Goal: Transaction & Acquisition: Purchase product/service

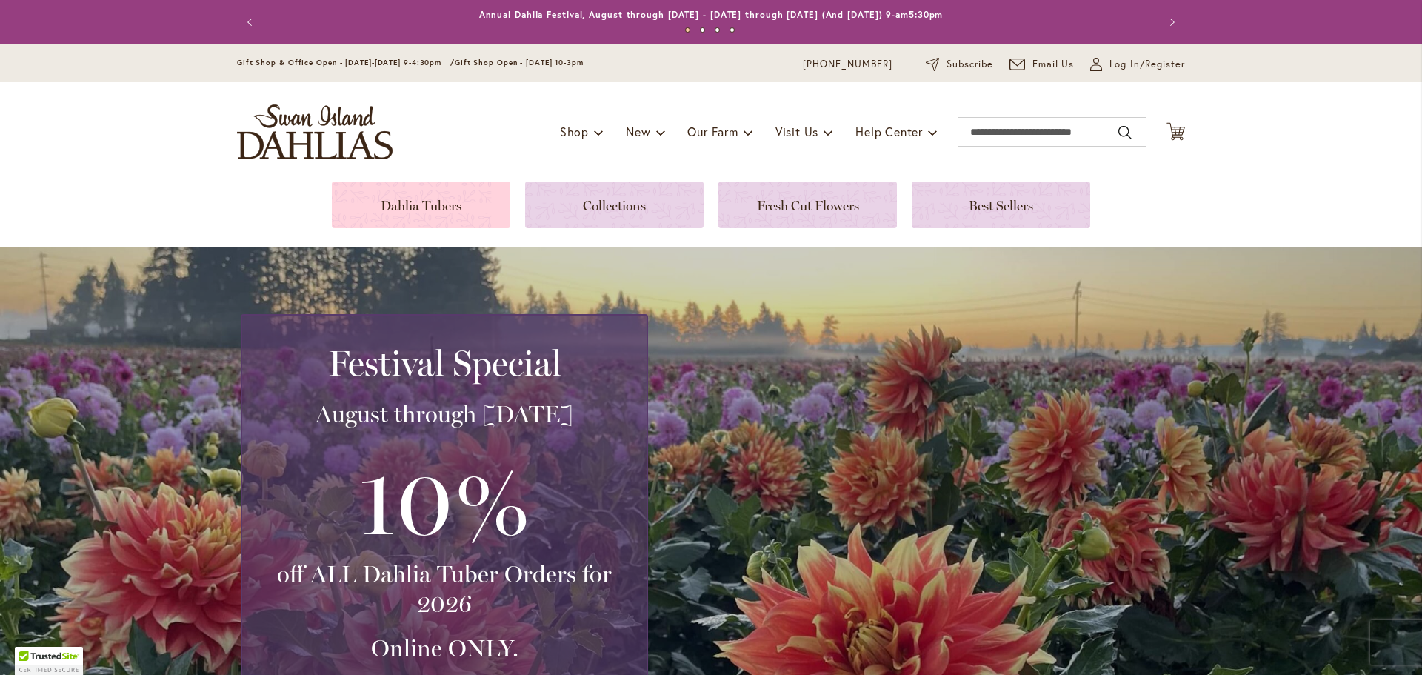
click at [415, 198] on link at bounding box center [421, 204] width 178 height 47
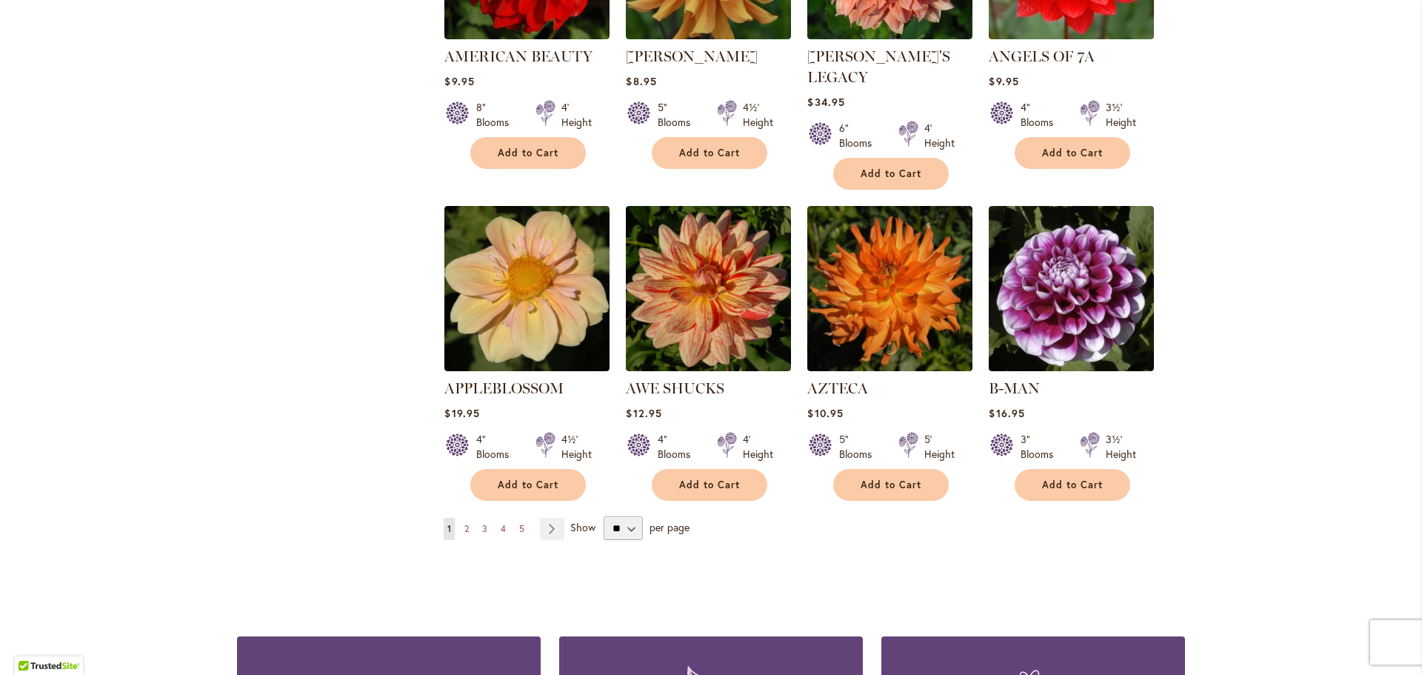
scroll to position [1259, 0]
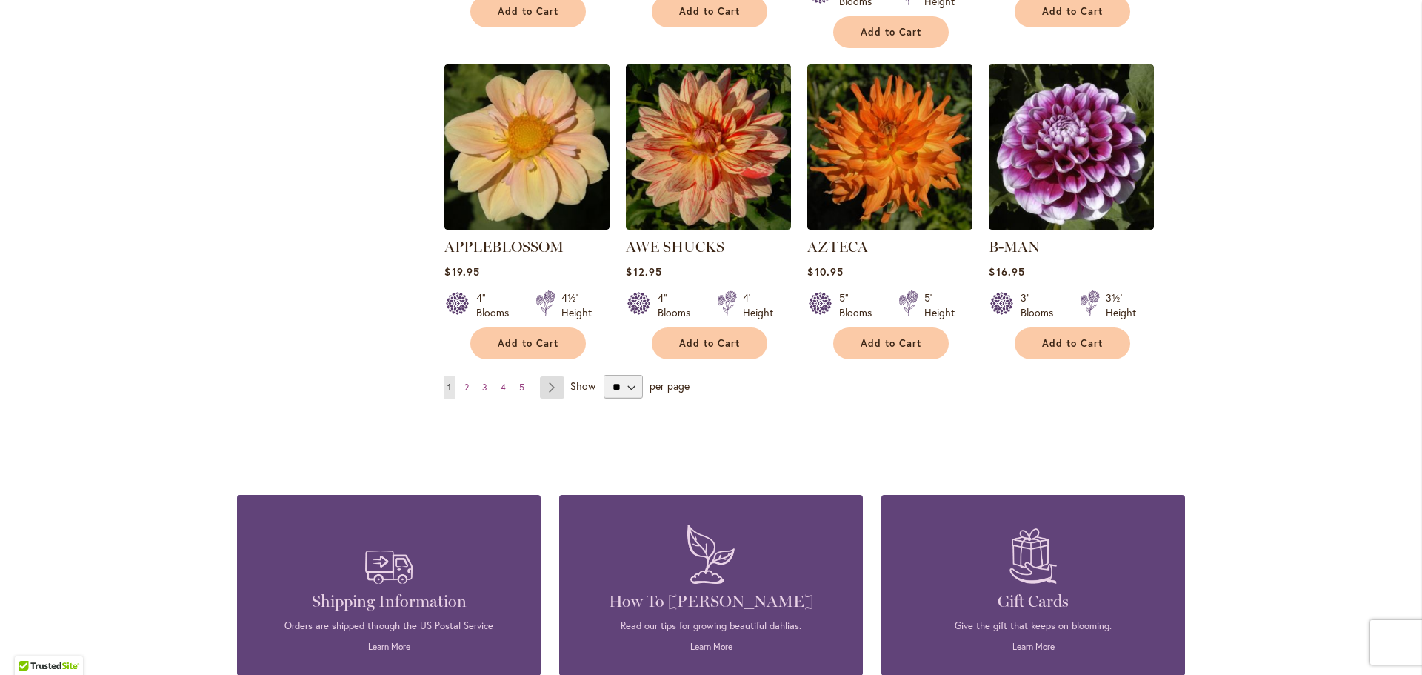
click at [542, 376] on link "Page Next" at bounding box center [552, 387] width 24 height 22
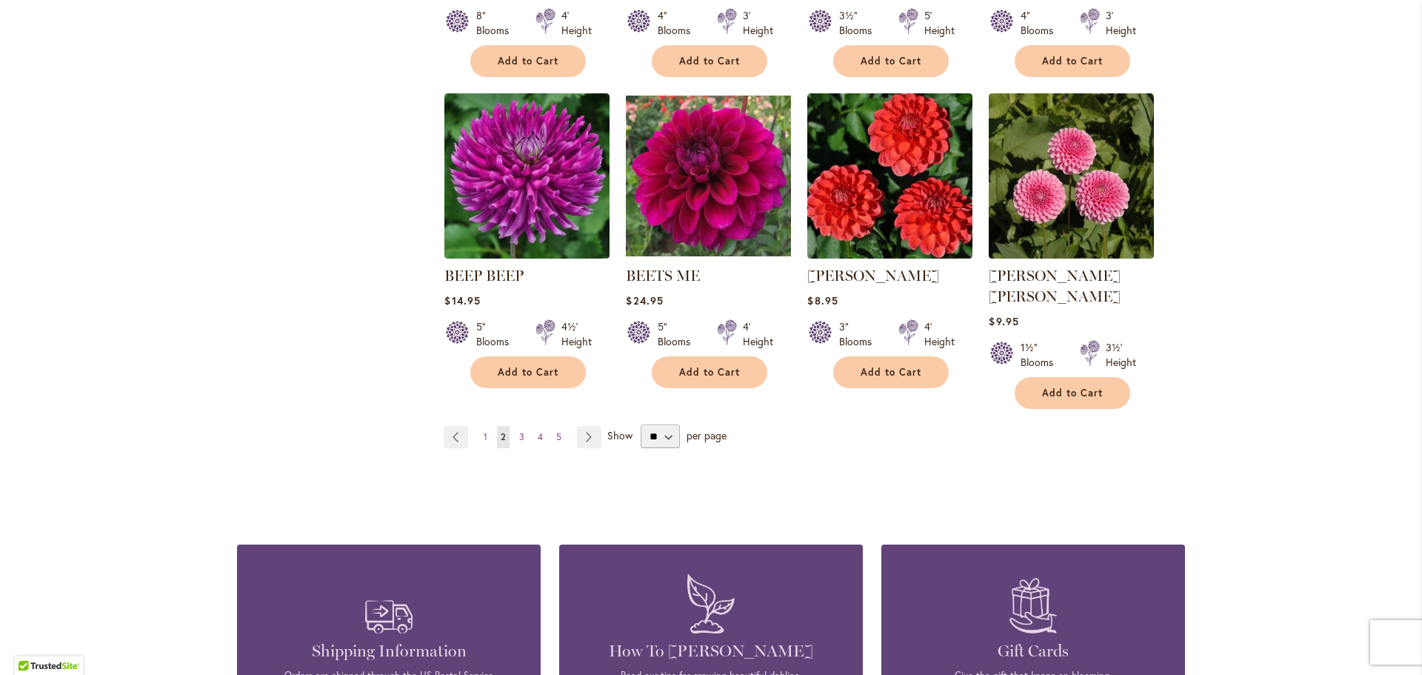
scroll to position [1259, 0]
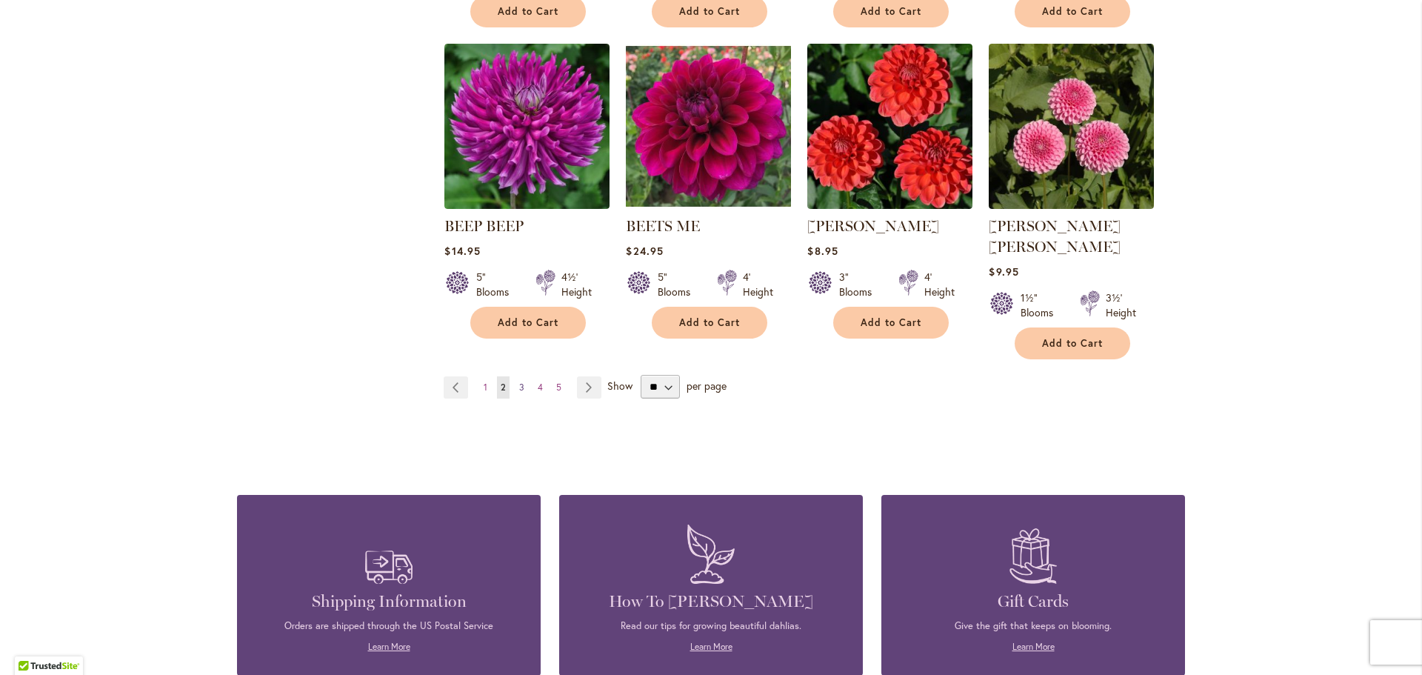
click at [520, 376] on link "Page 3" at bounding box center [521, 387] width 13 height 22
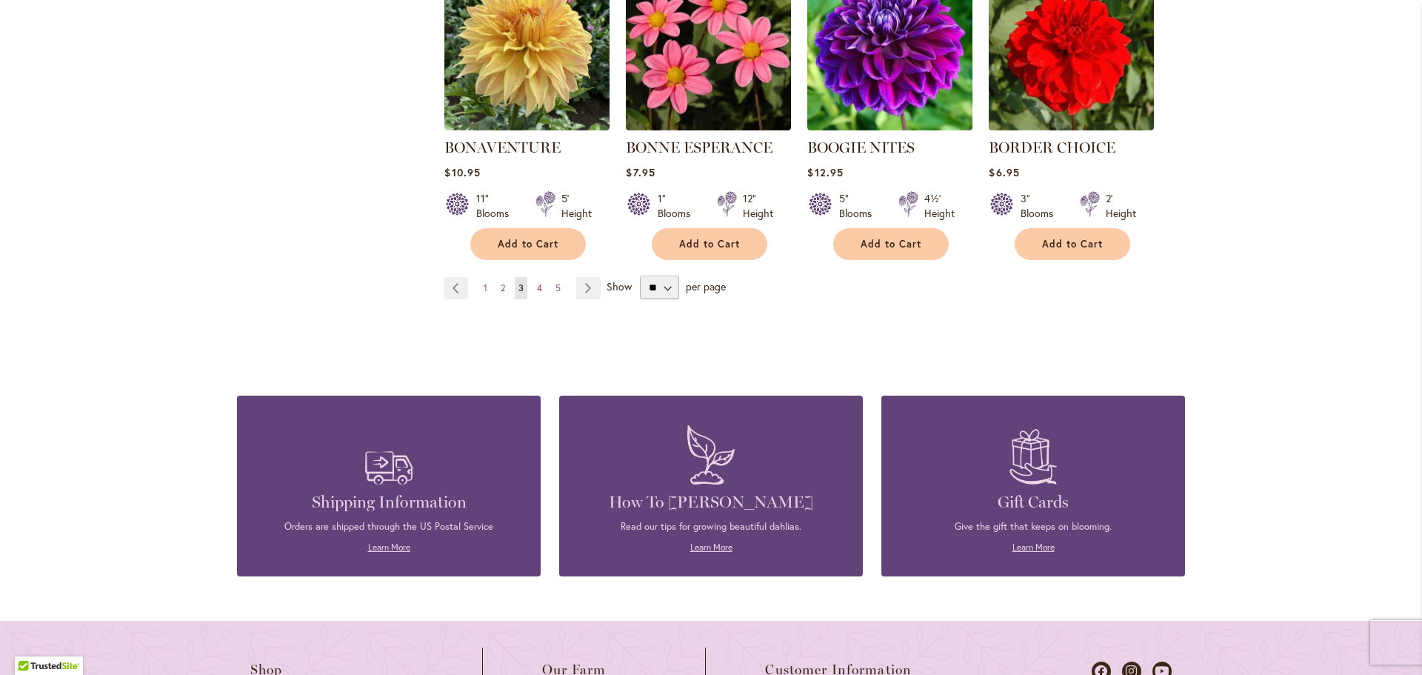
scroll to position [1407, 0]
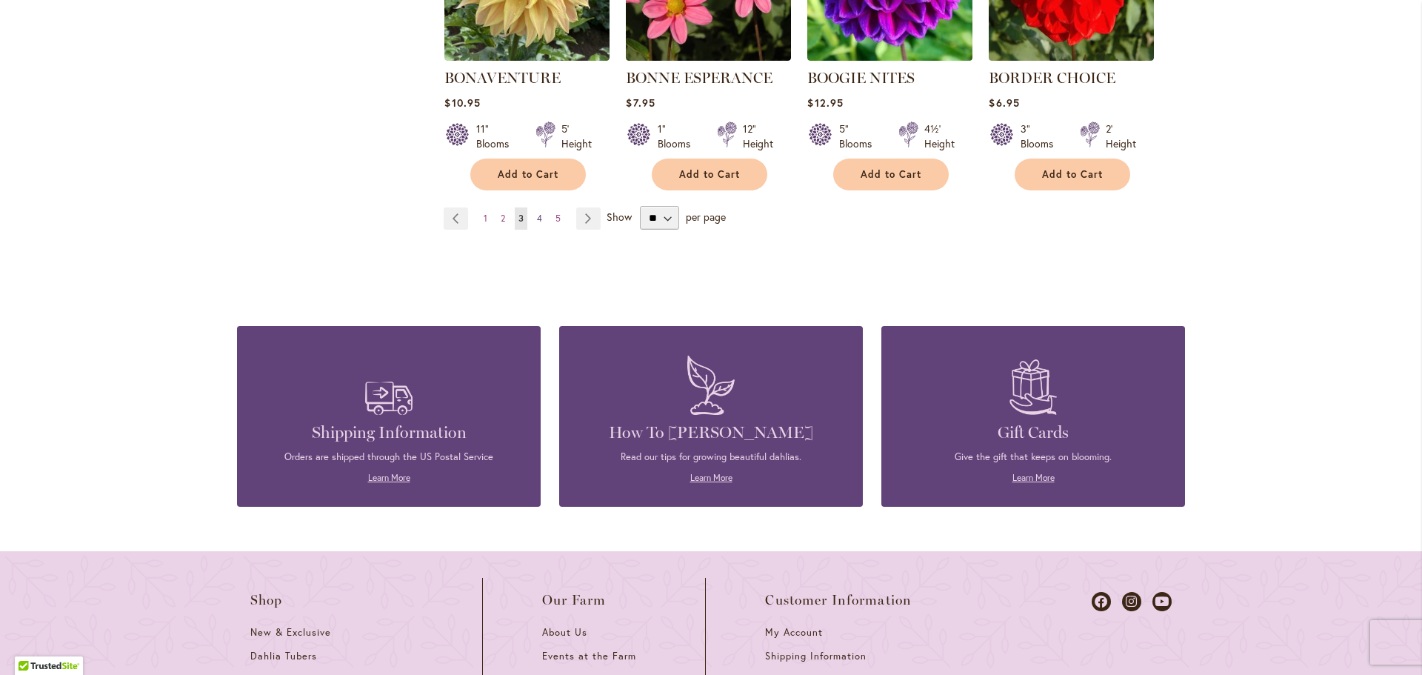
click at [537, 217] on span "4" at bounding box center [539, 218] width 5 height 11
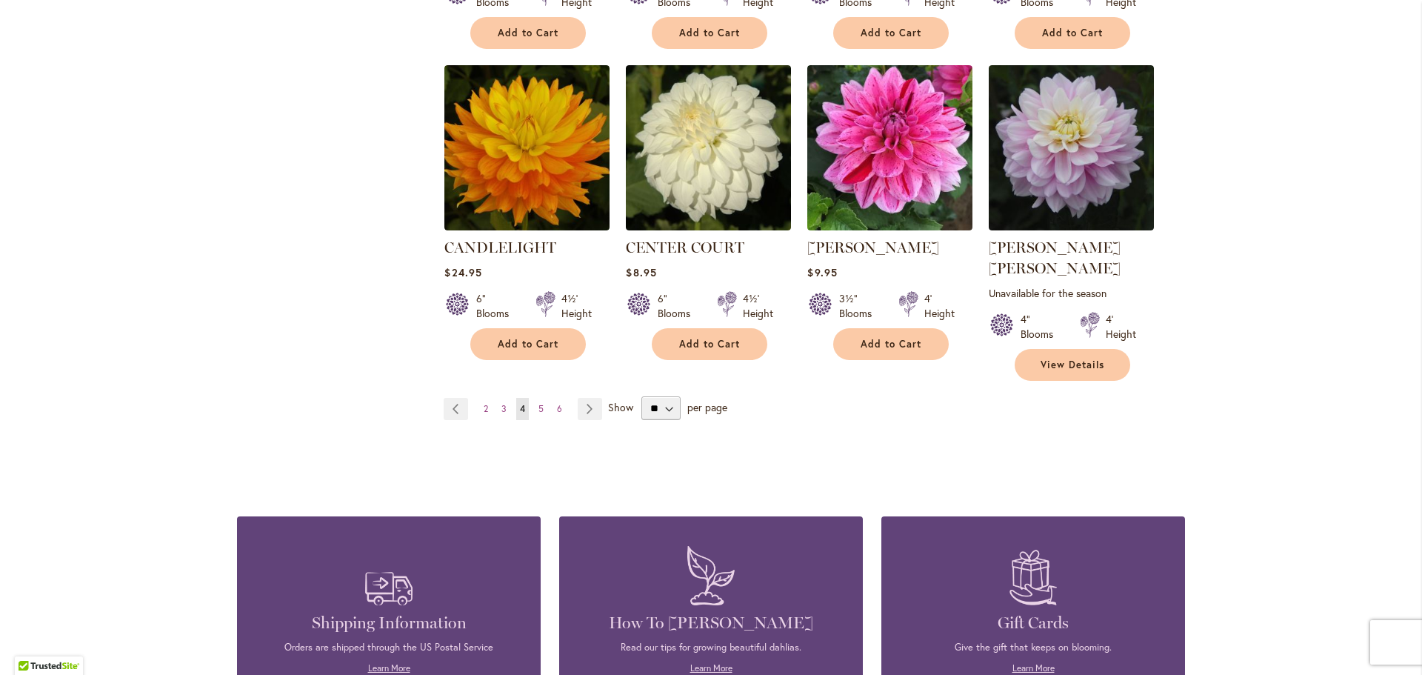
scroll to position [1259, 0]
click at [539, 397] on link "Page 5" at bounding box center [541, 408] width 13 height 22
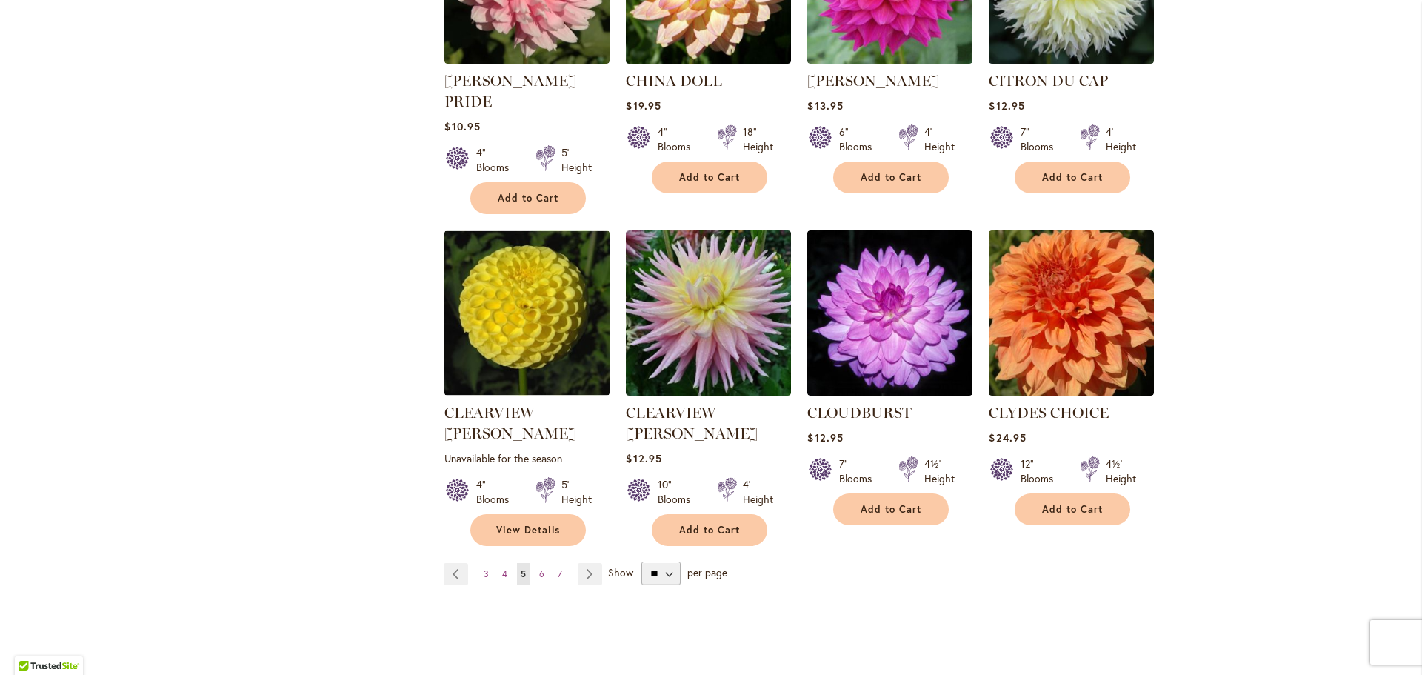
scroll to position [1259, 0]
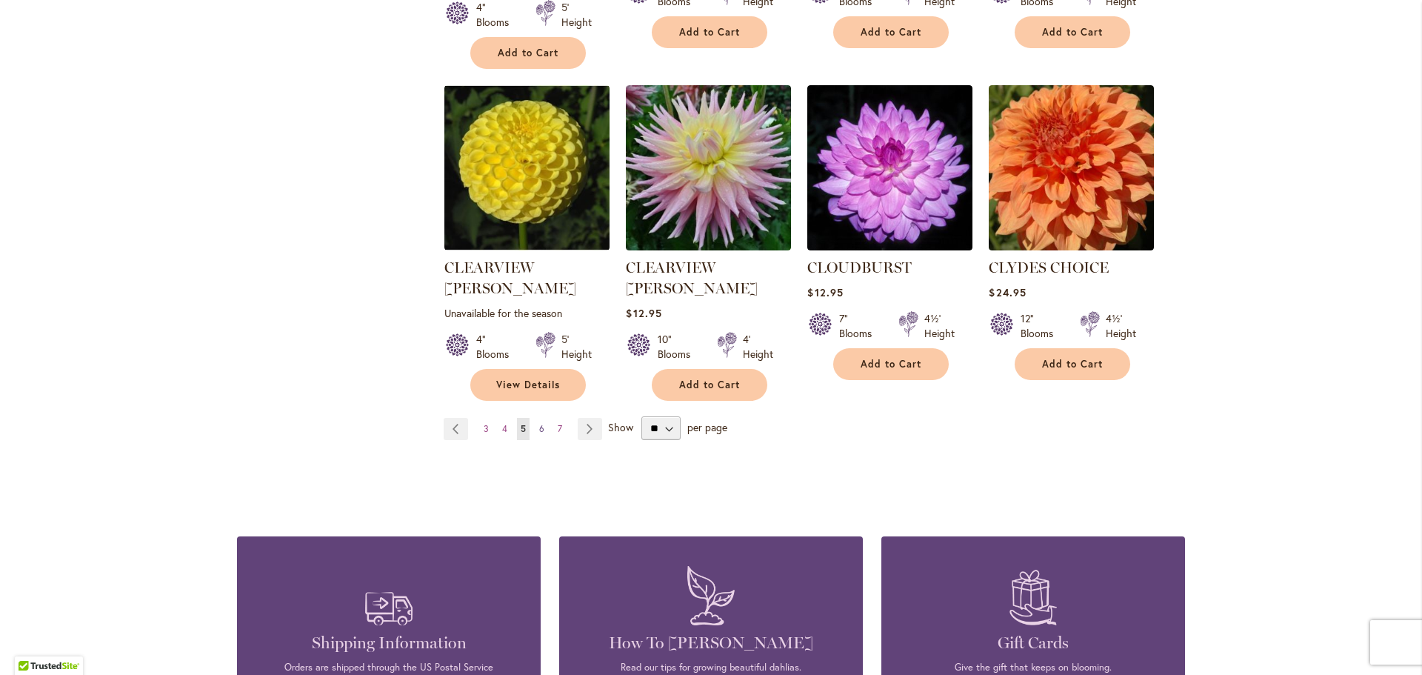
click at [539, 423] on span "6" at bounding box center [541, 428] width 5 height 11
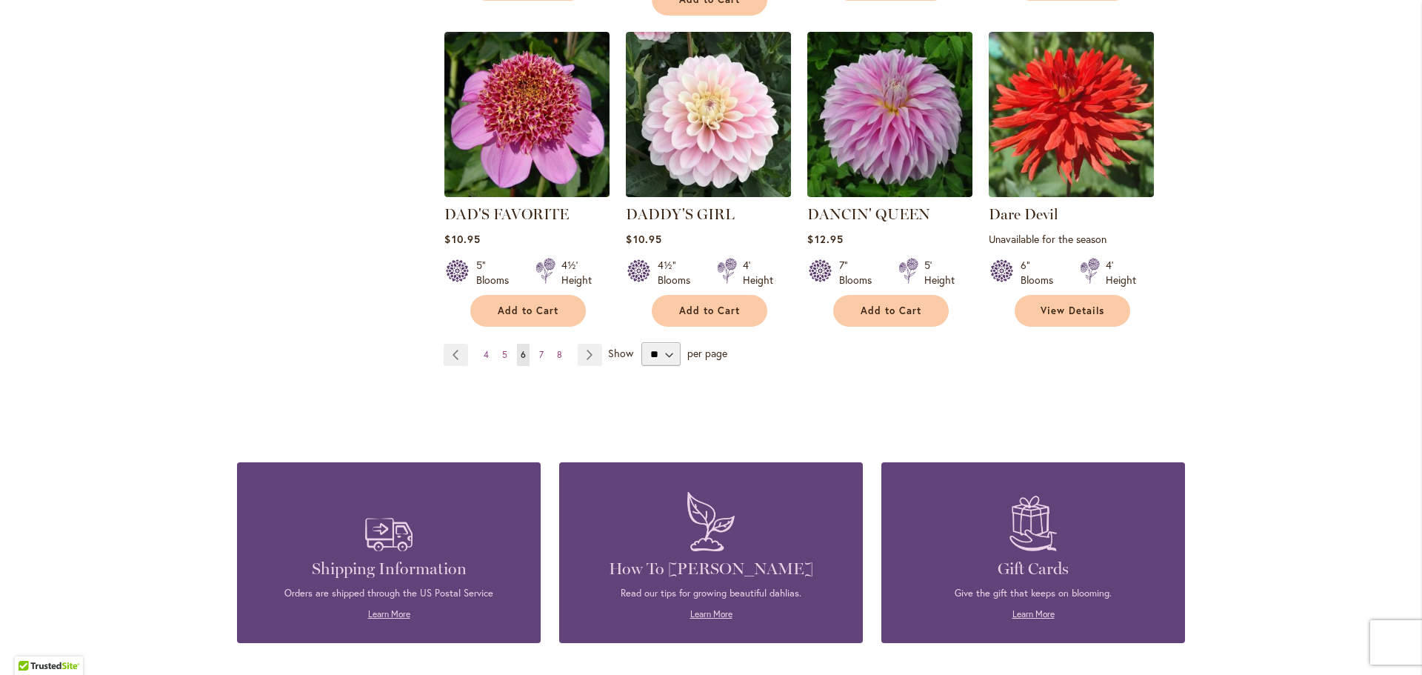
scroll to position [1333, 0]
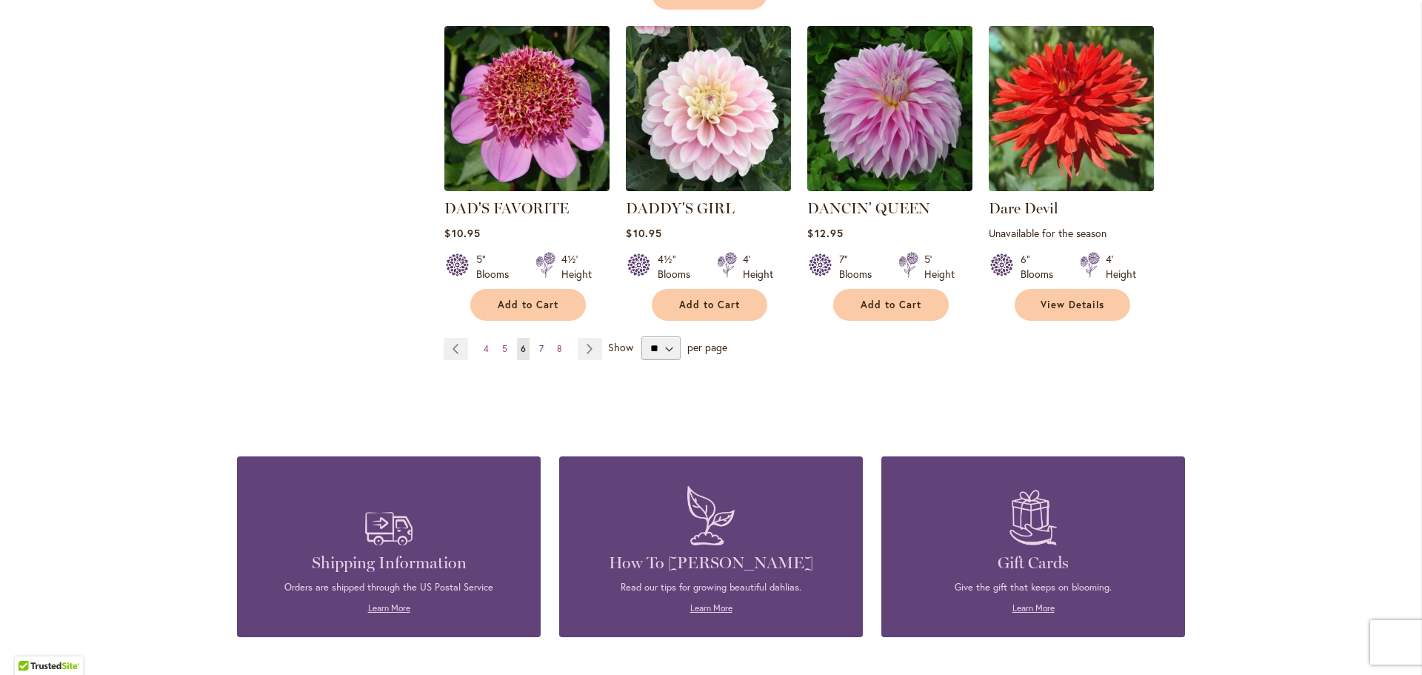
click at [535, 338] on link "Page 7" at bounding box center [541, 349] width 12 height 22
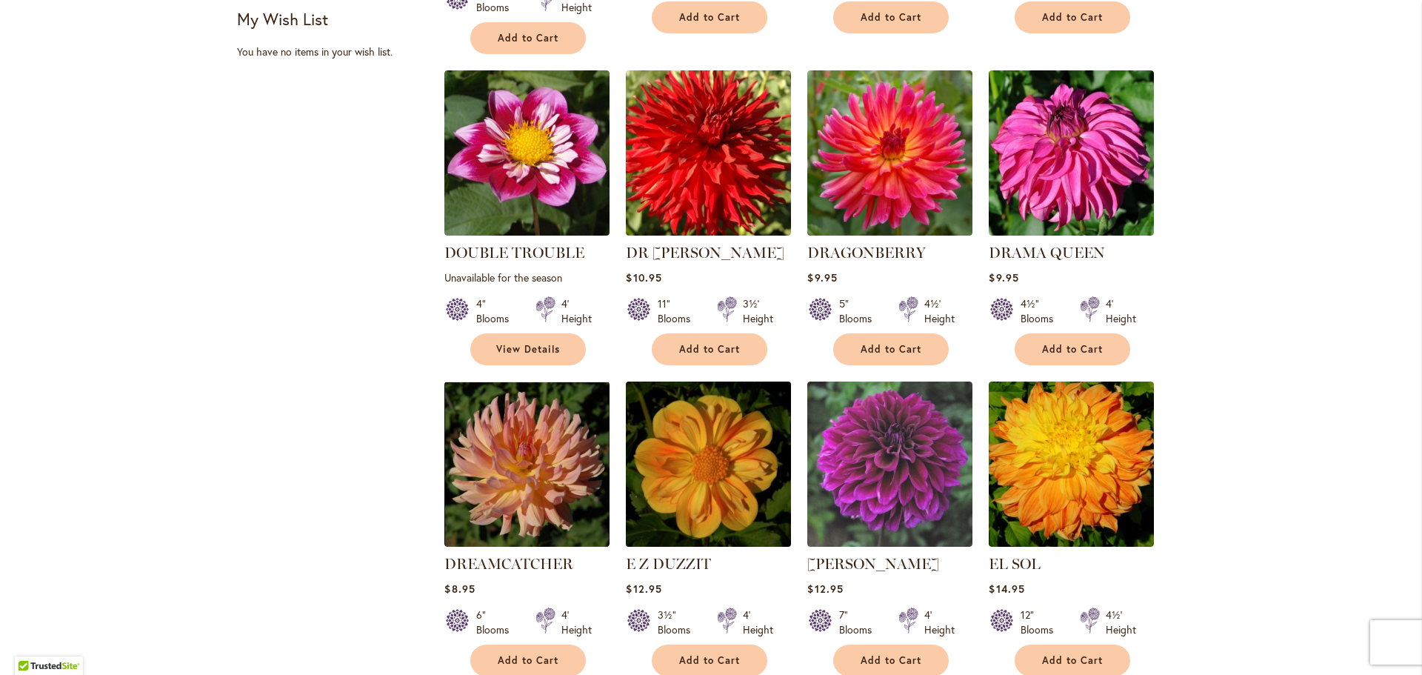
scroll to position [1259, 0]
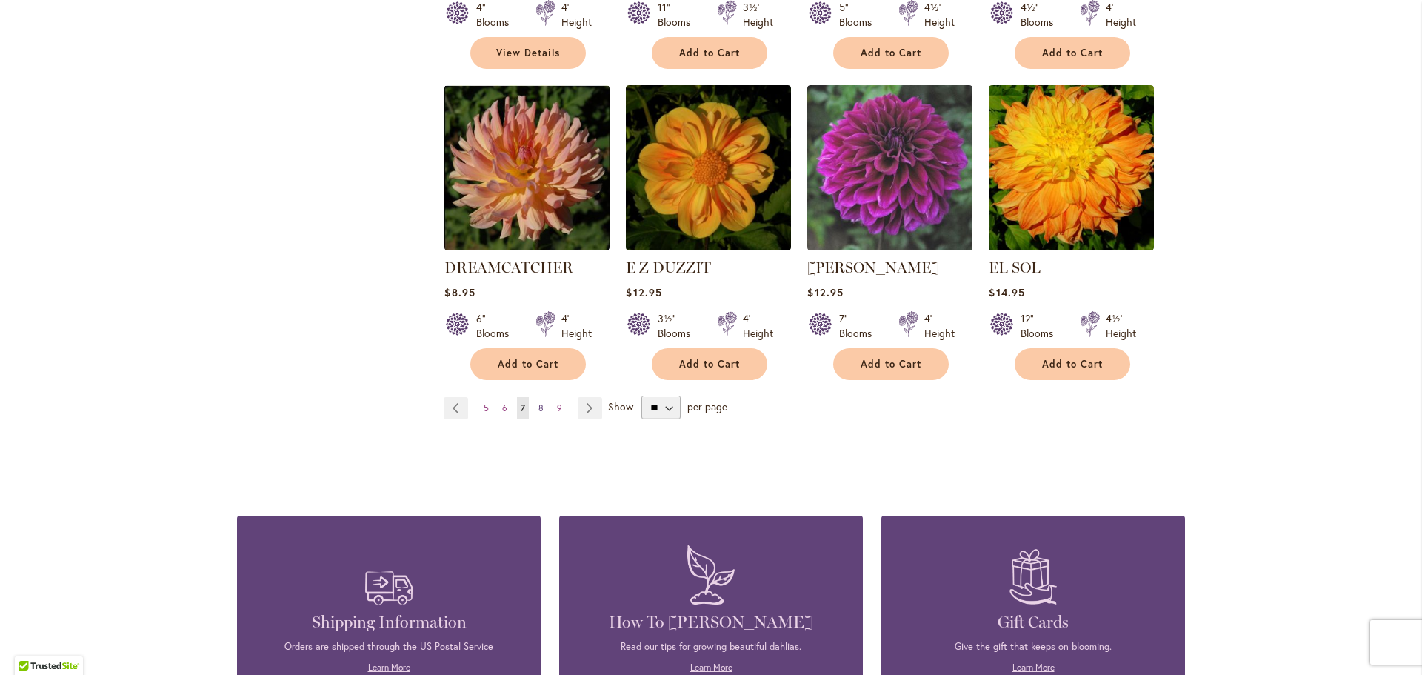
click at [538, 402] on span "8" at bounding box center [540, 407] width 5 height 11
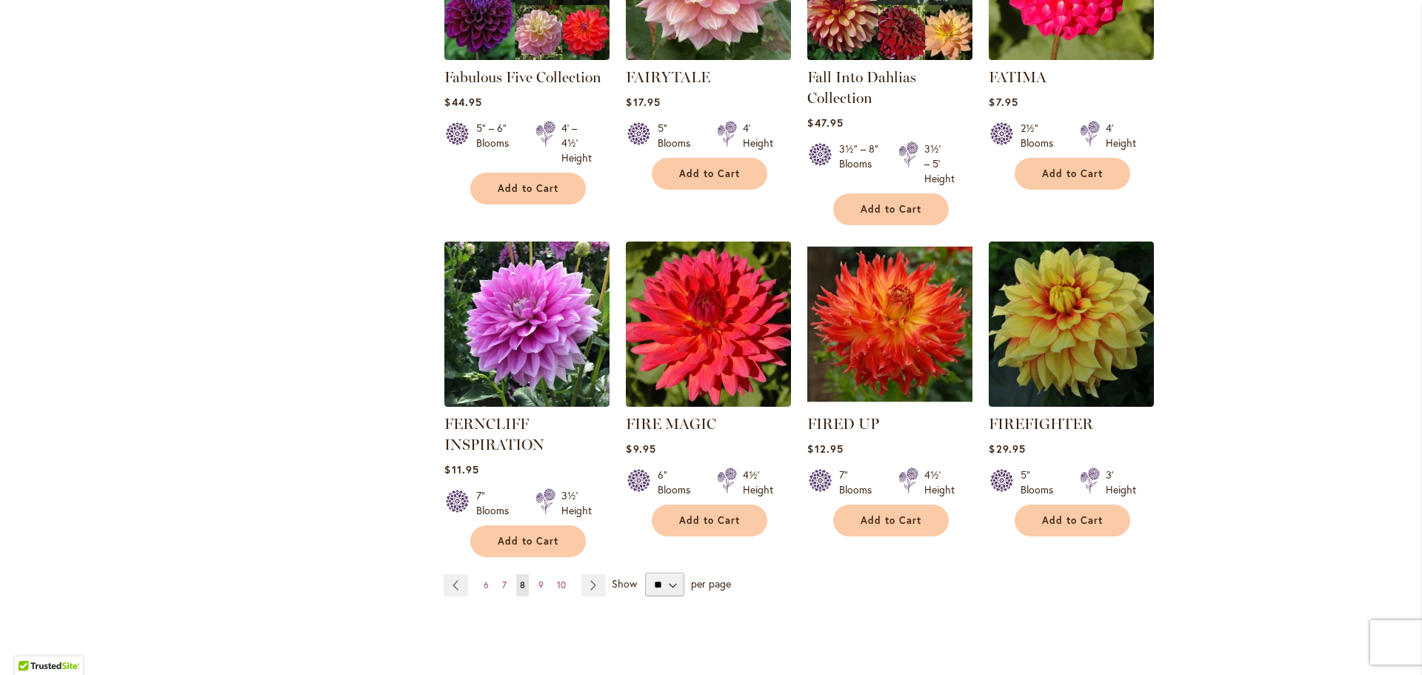
scroll to position [1111, 0]
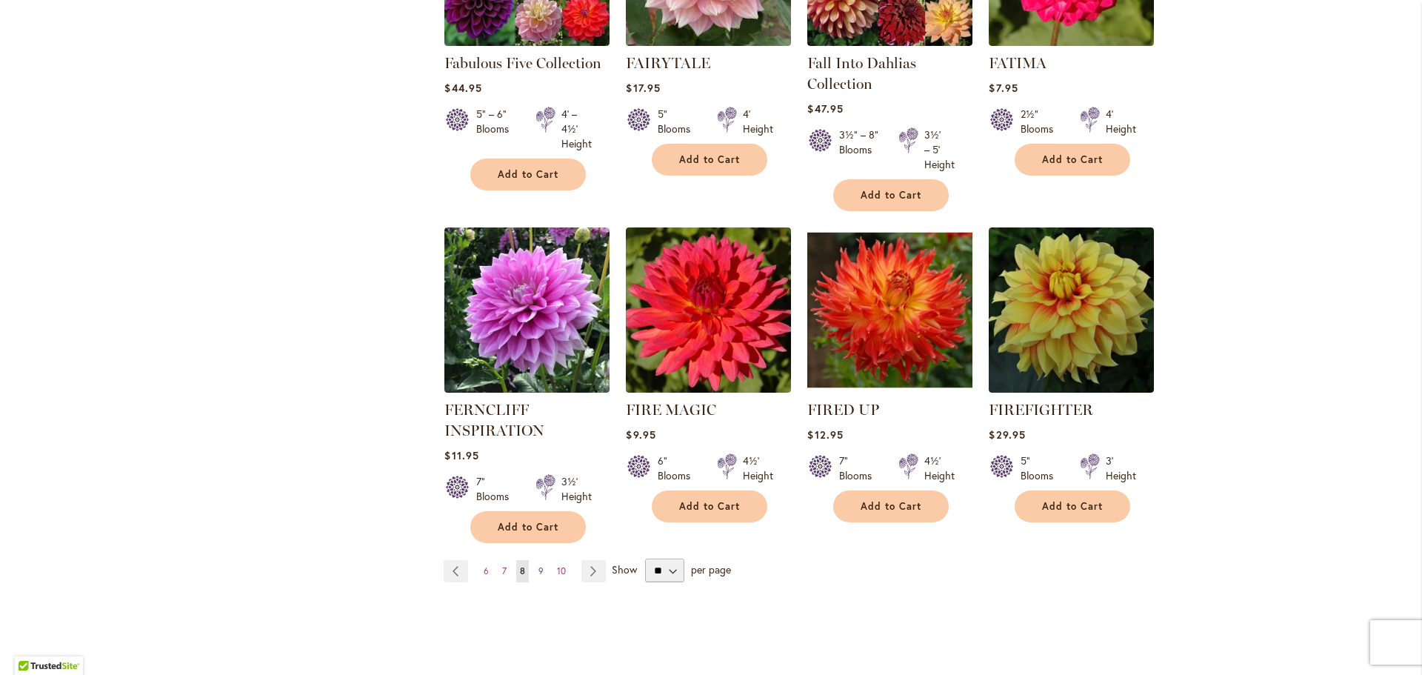
click at [538, 571] on span "9" at bounding box center [540, 570] width 5 height 11
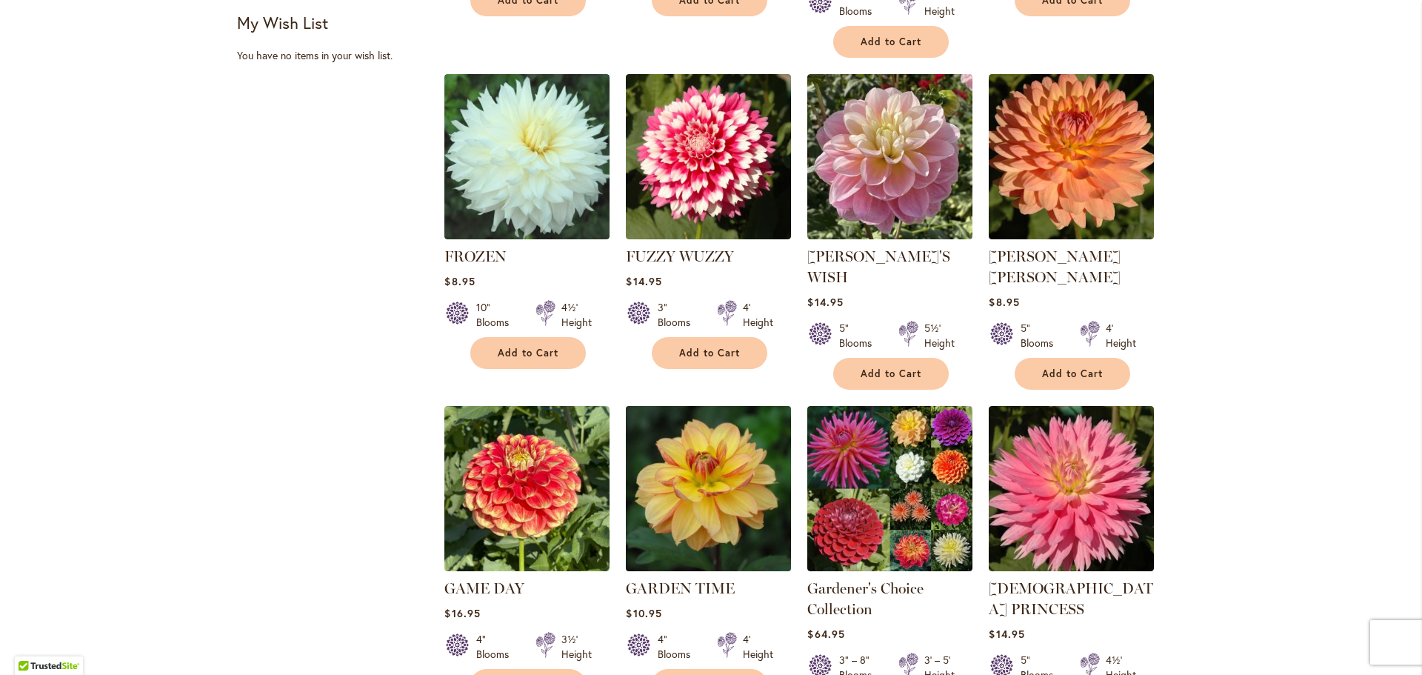
scroll to position [1037, 0]
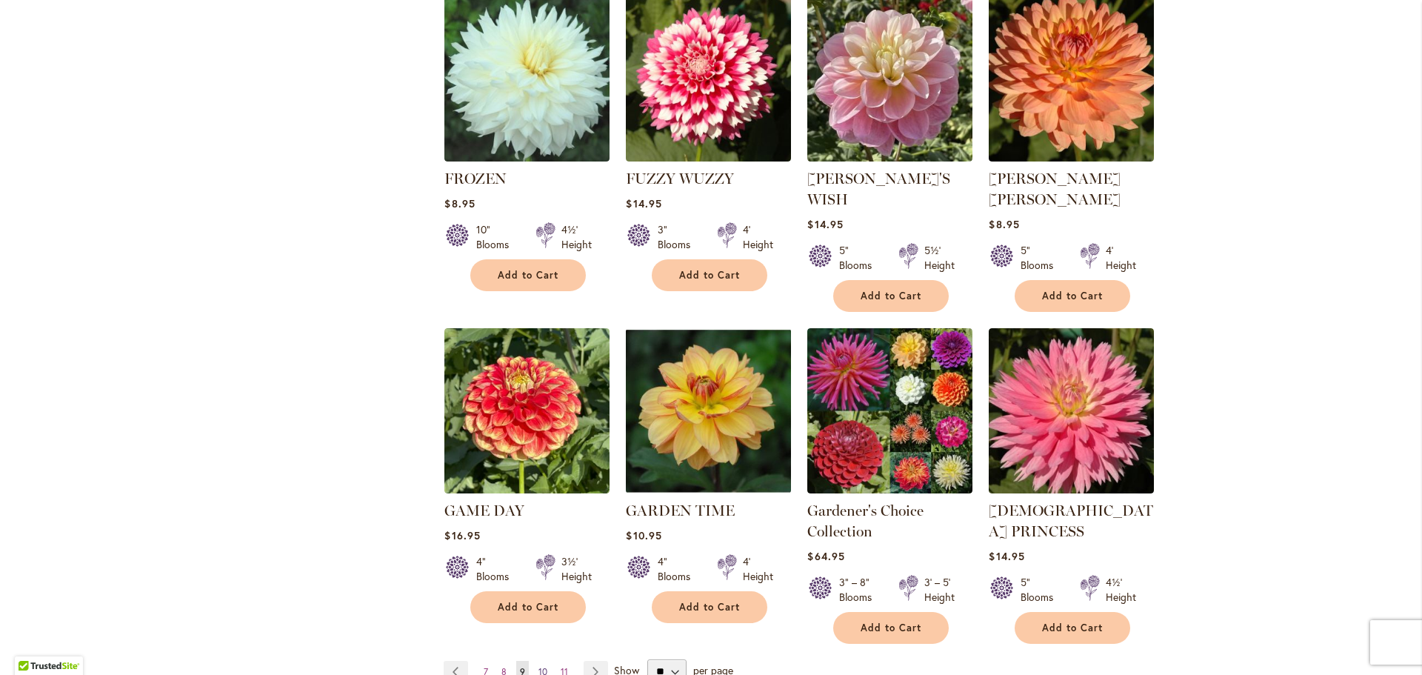
click at [538, 666] on span "10" at bounding box center [542, 671] width 9 height 11
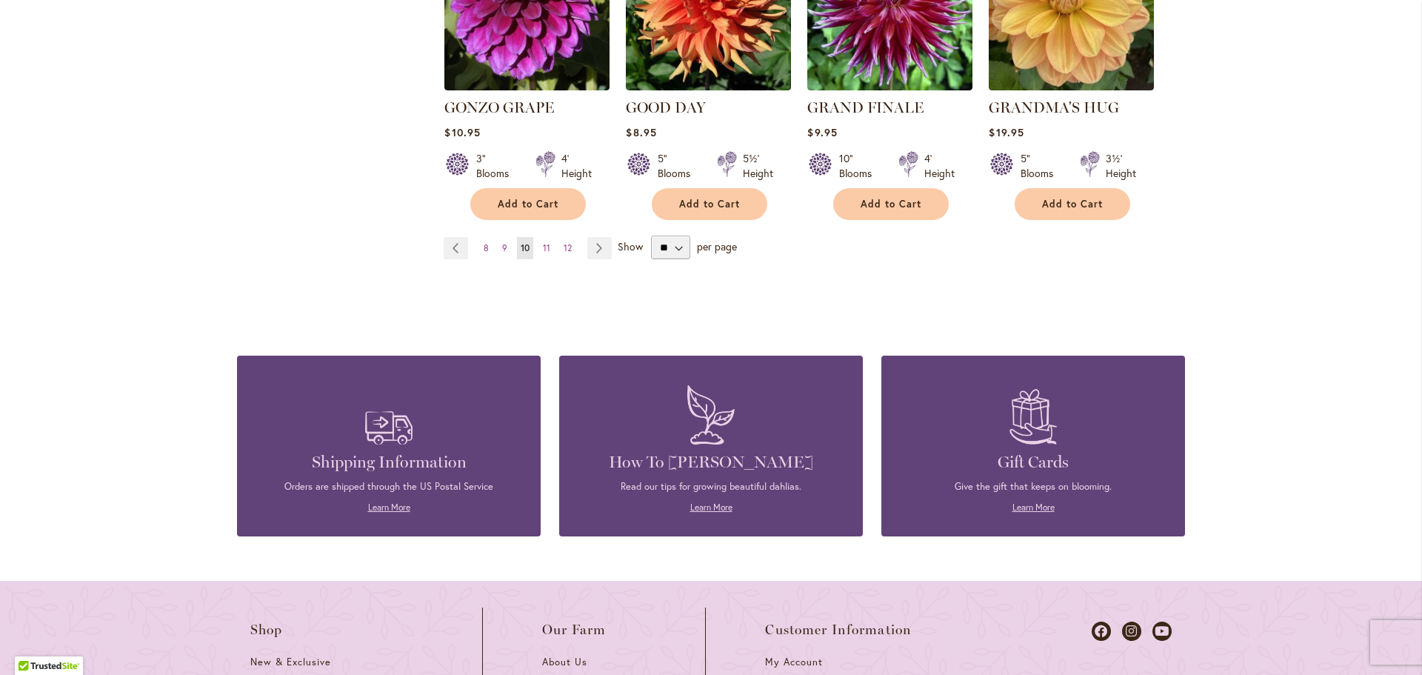
scroll to position [1407, 0]
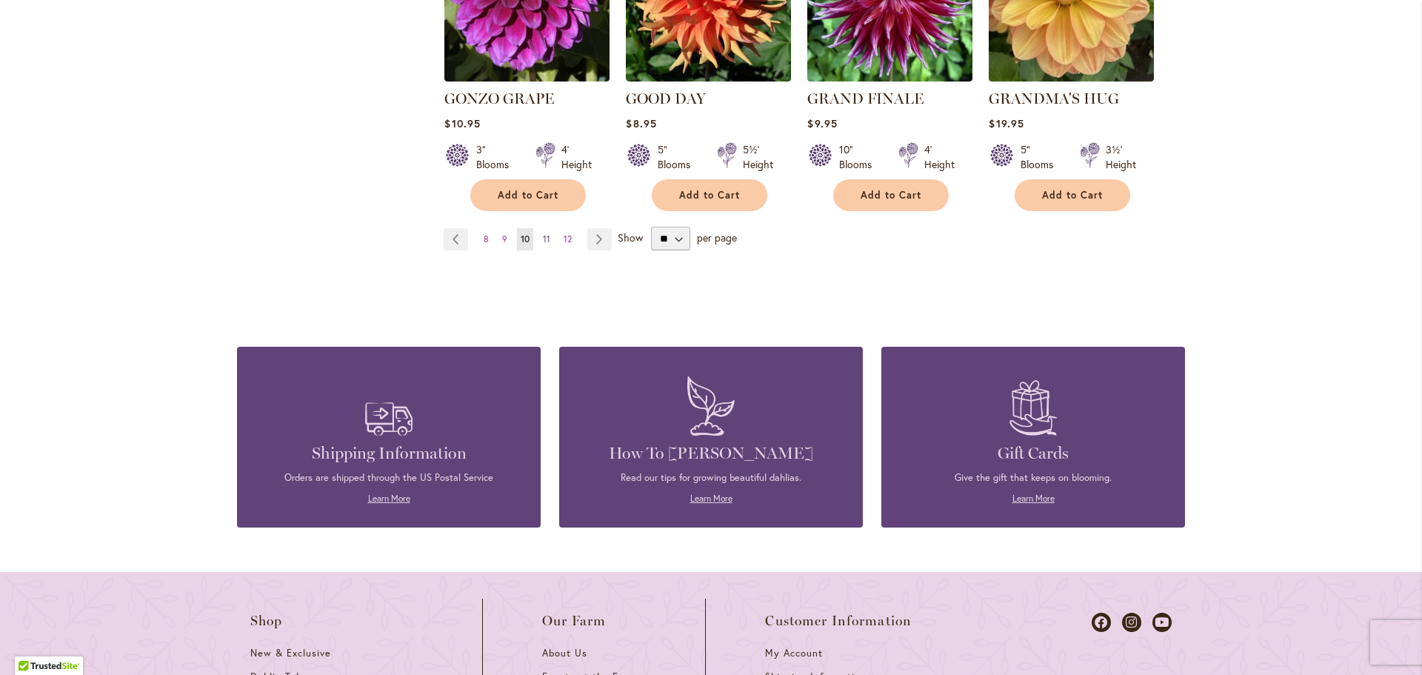
click at [543, 233] on span "11" at bounding box center [546, 238] width 7 height 11
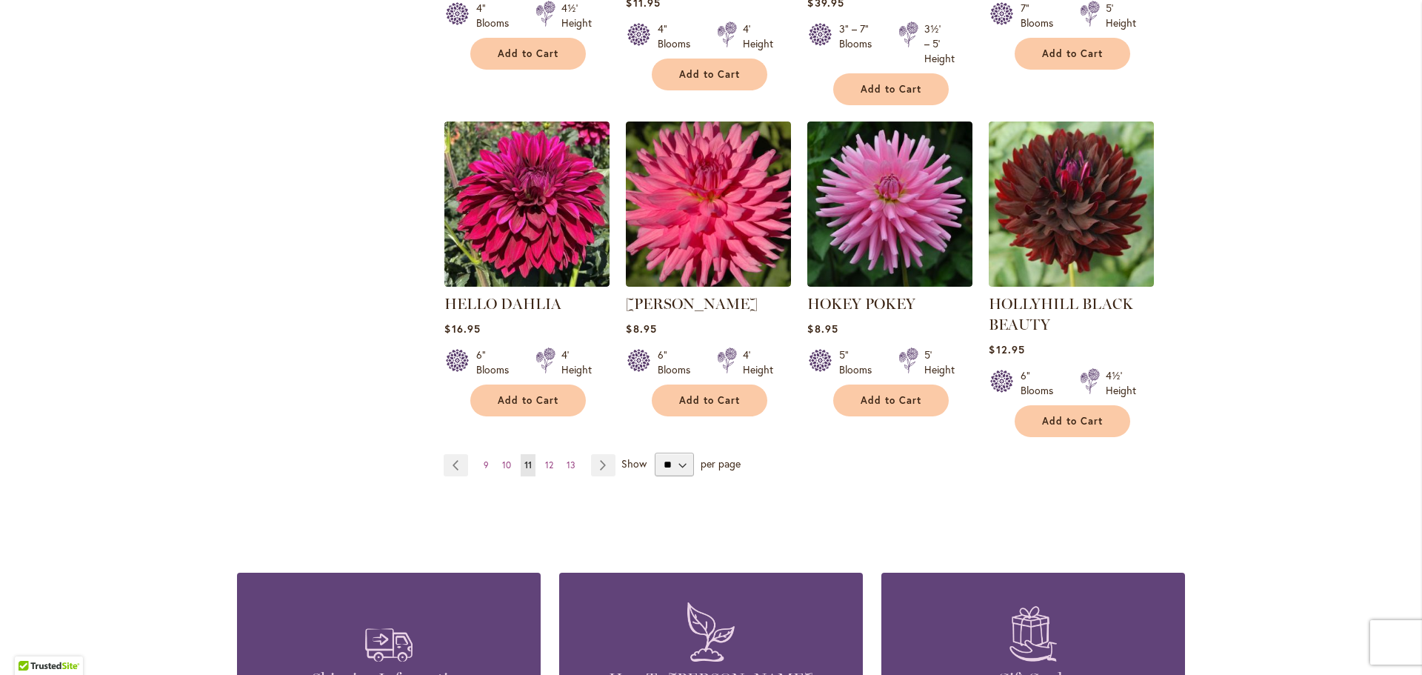
scroll to position [1333, 0]
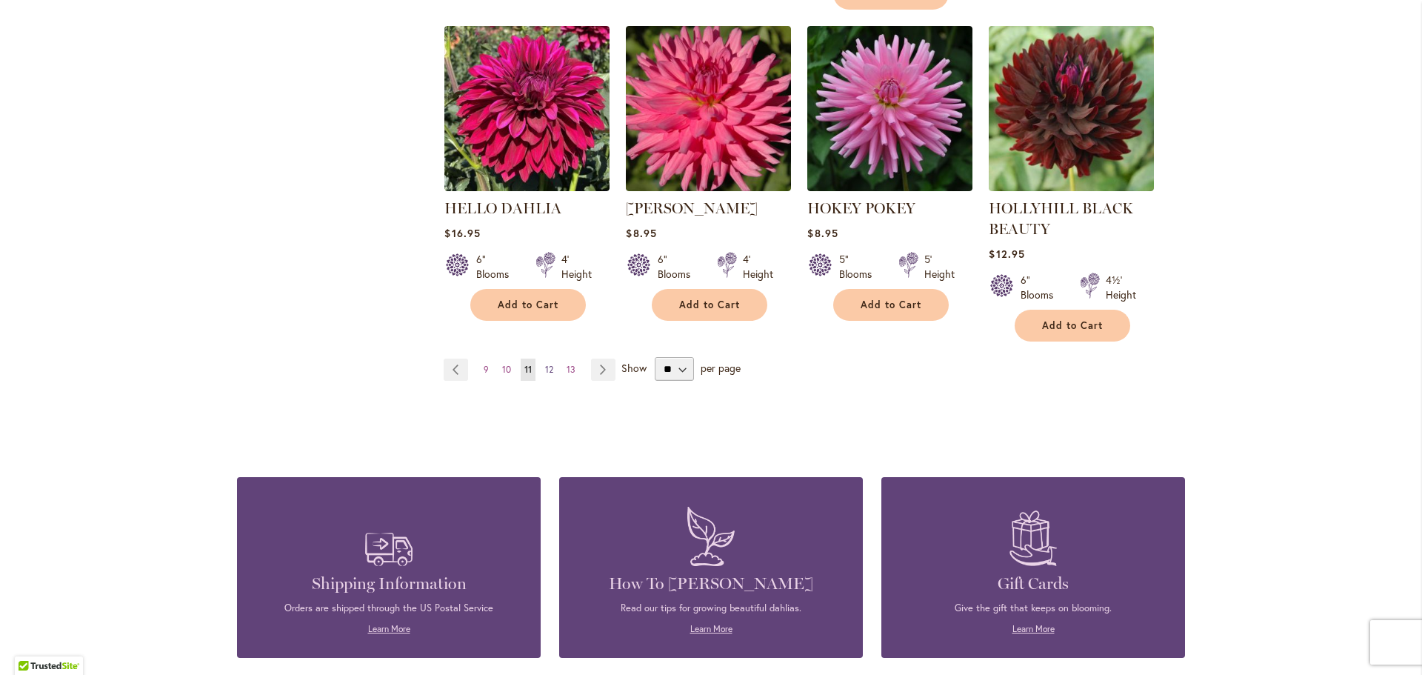
click at [545, 370] on span "12" at bounding box center [549, 369] width 8 height 11
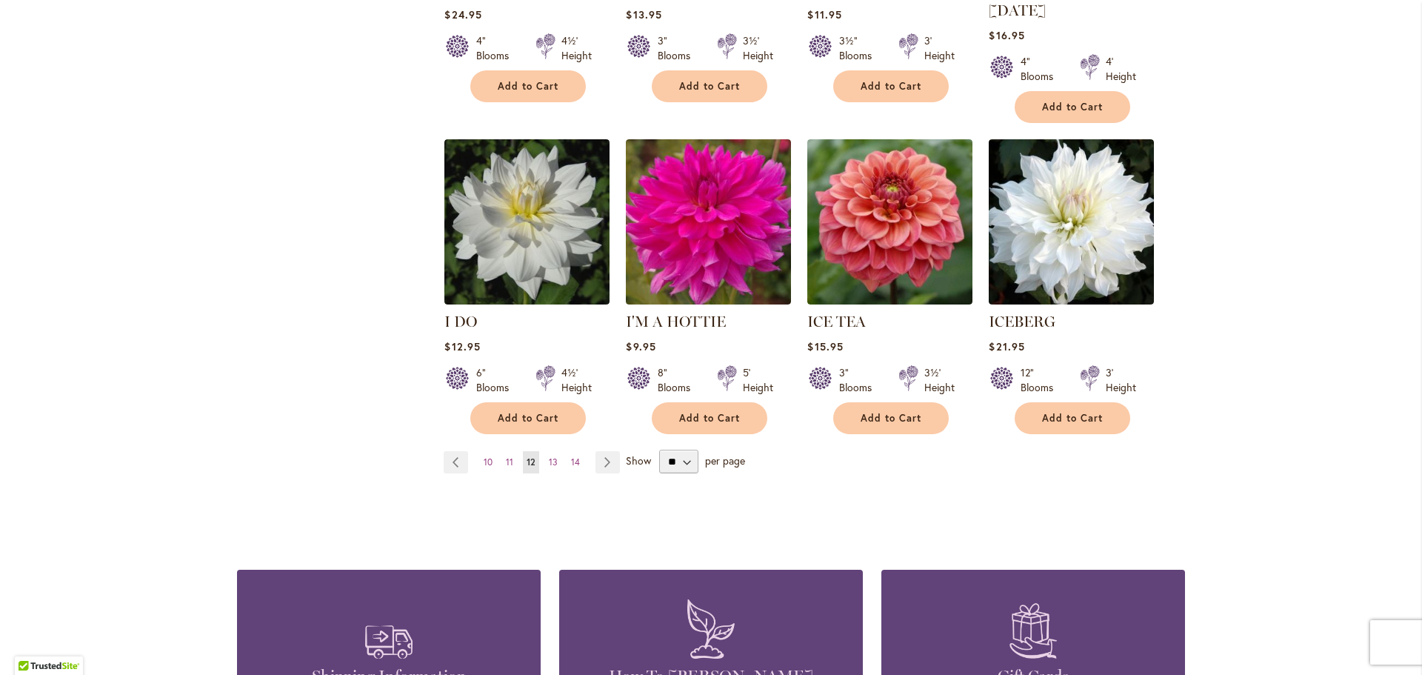
scroll to position [1185, 0]
click at [549, 455] on span "13" at bounding box center [553, 460] width 9 height 11
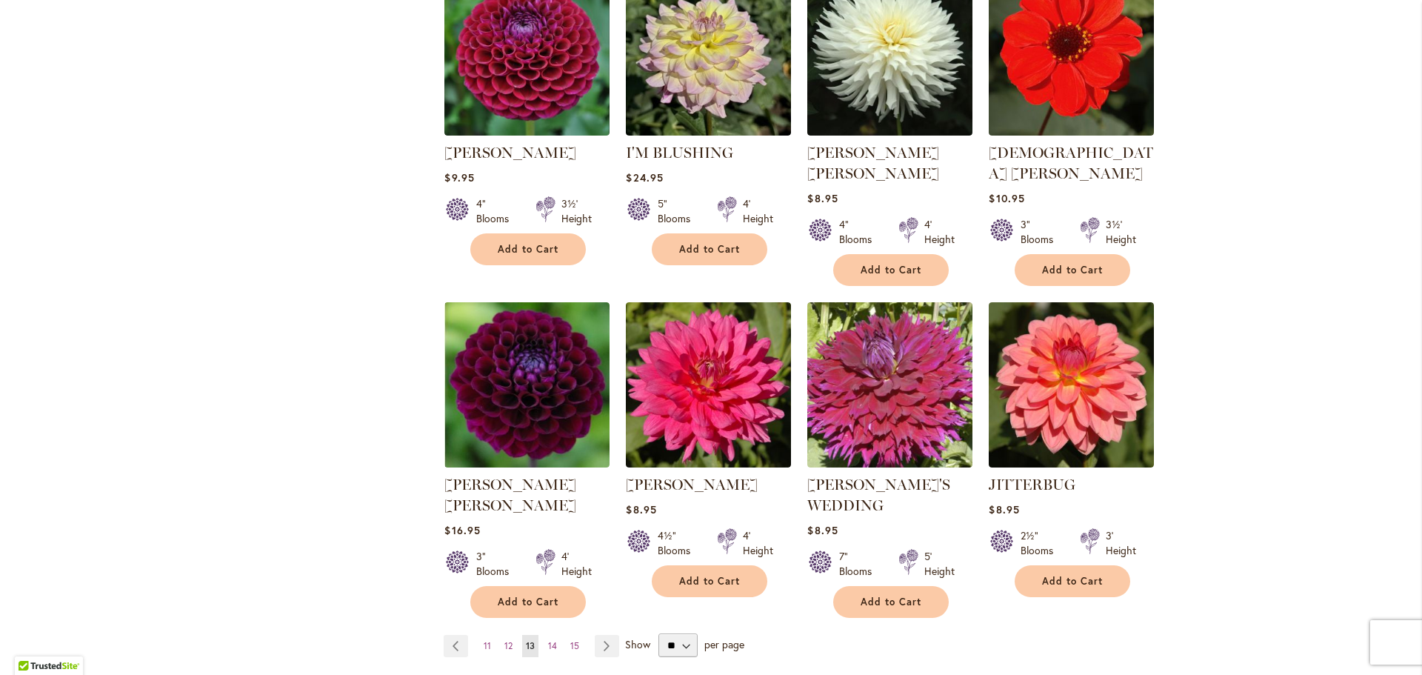
scroll to position [1037, 0]
click at [549, 639] on span "14" at bounding box center [552, 644] width 9 height 11
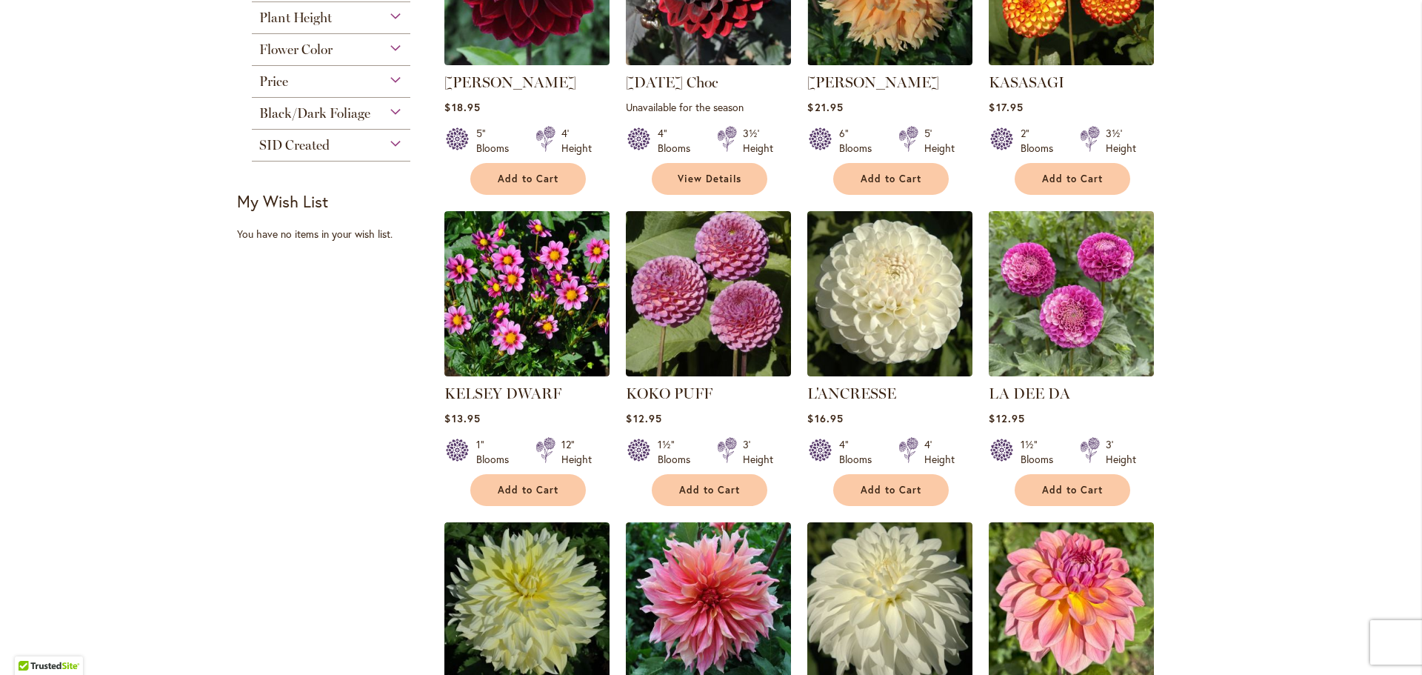
scroll to position [1037, 0]
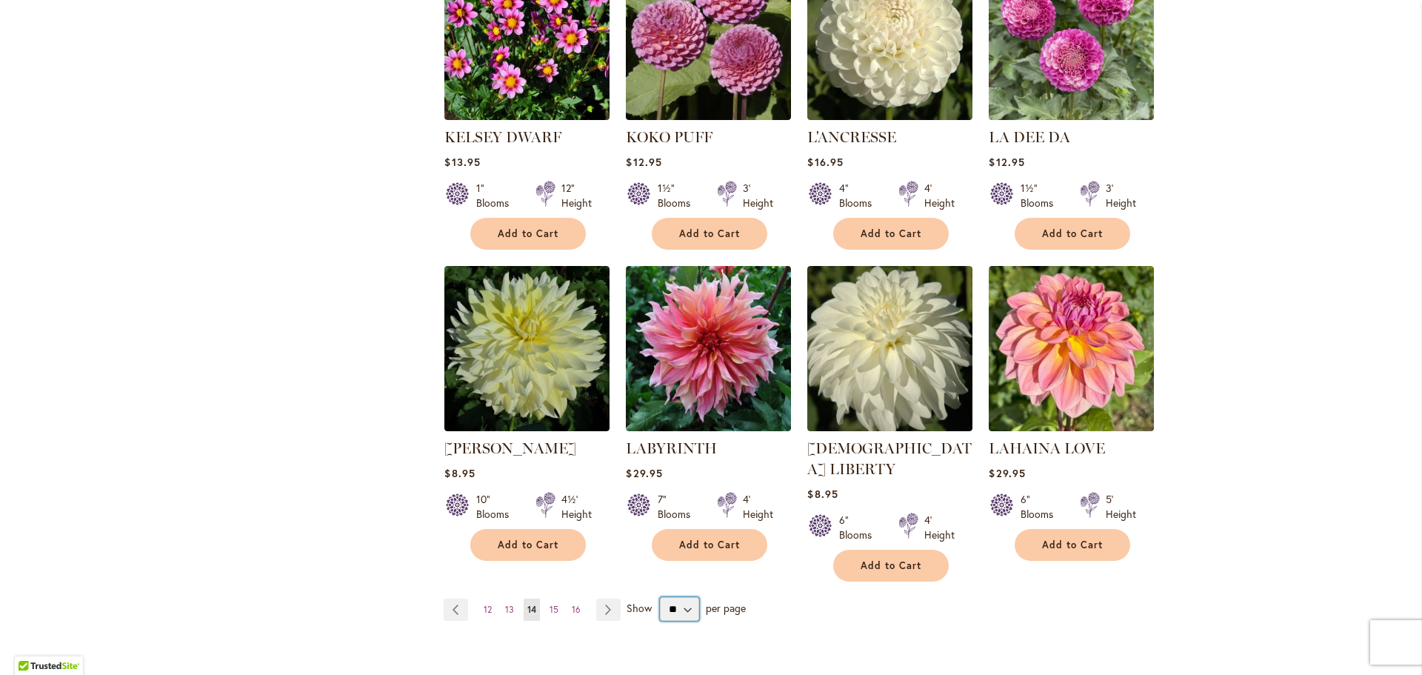
click at [680, 597] on select "** ** ** **" at bounding box center [679, 609] width 39 height 24
select select "**"
click at [660, 597] on select "** ** ** **" at bounding box center [679, 609] width 39 height 24
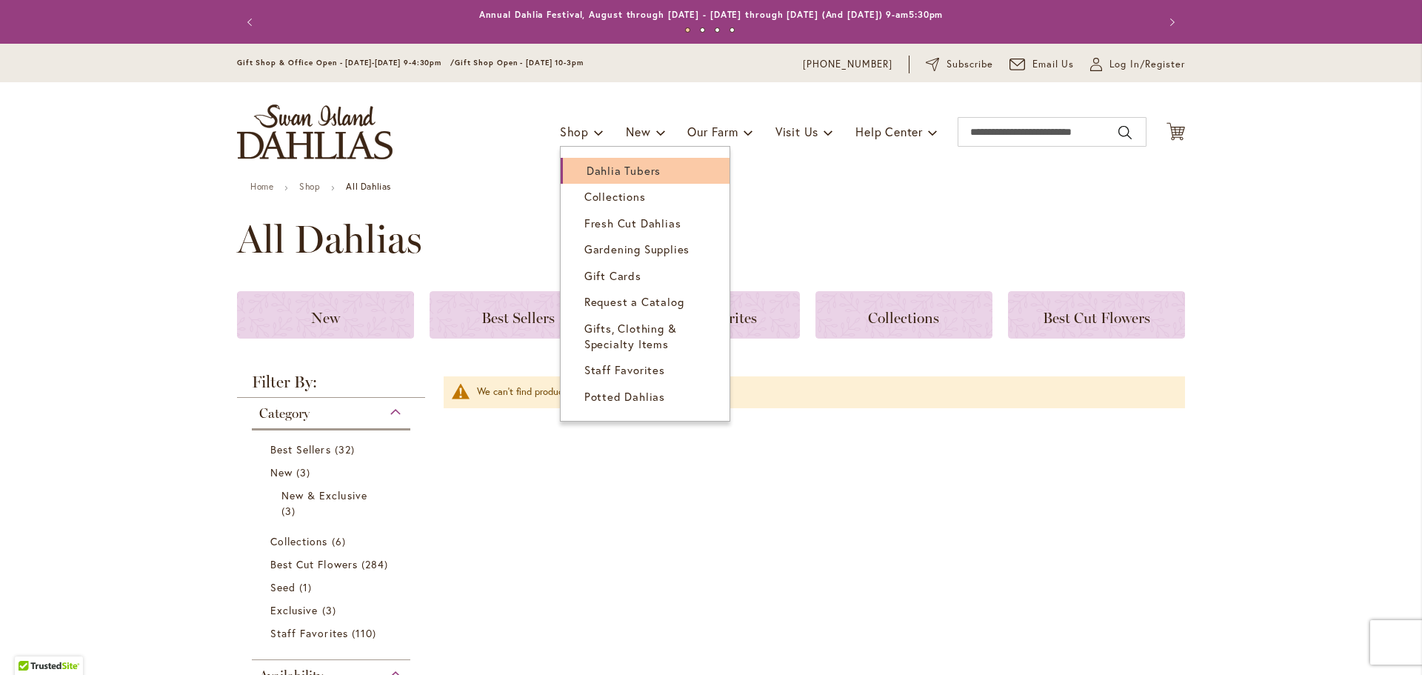
click at [595, 167] on span "Dahlia Tubers" at bounding box center [623, 170] width 74 height 15
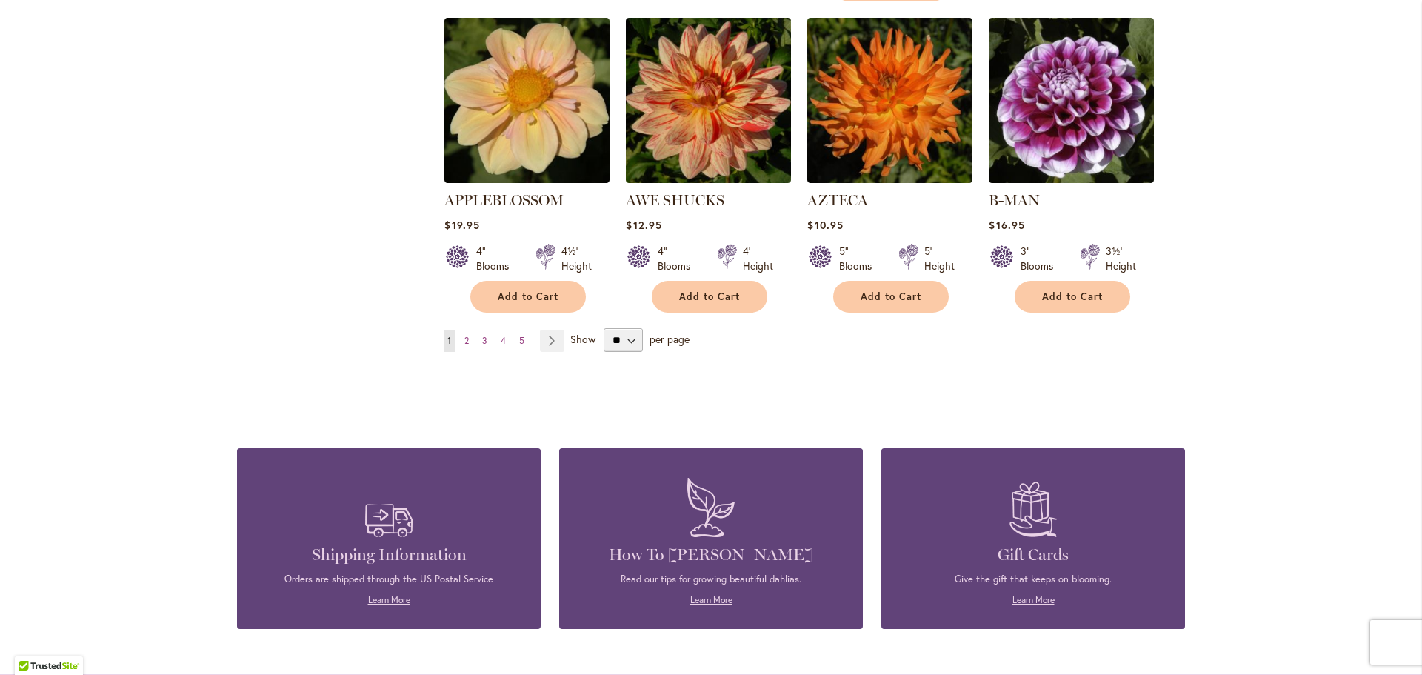
scroll to position [1333, 0]
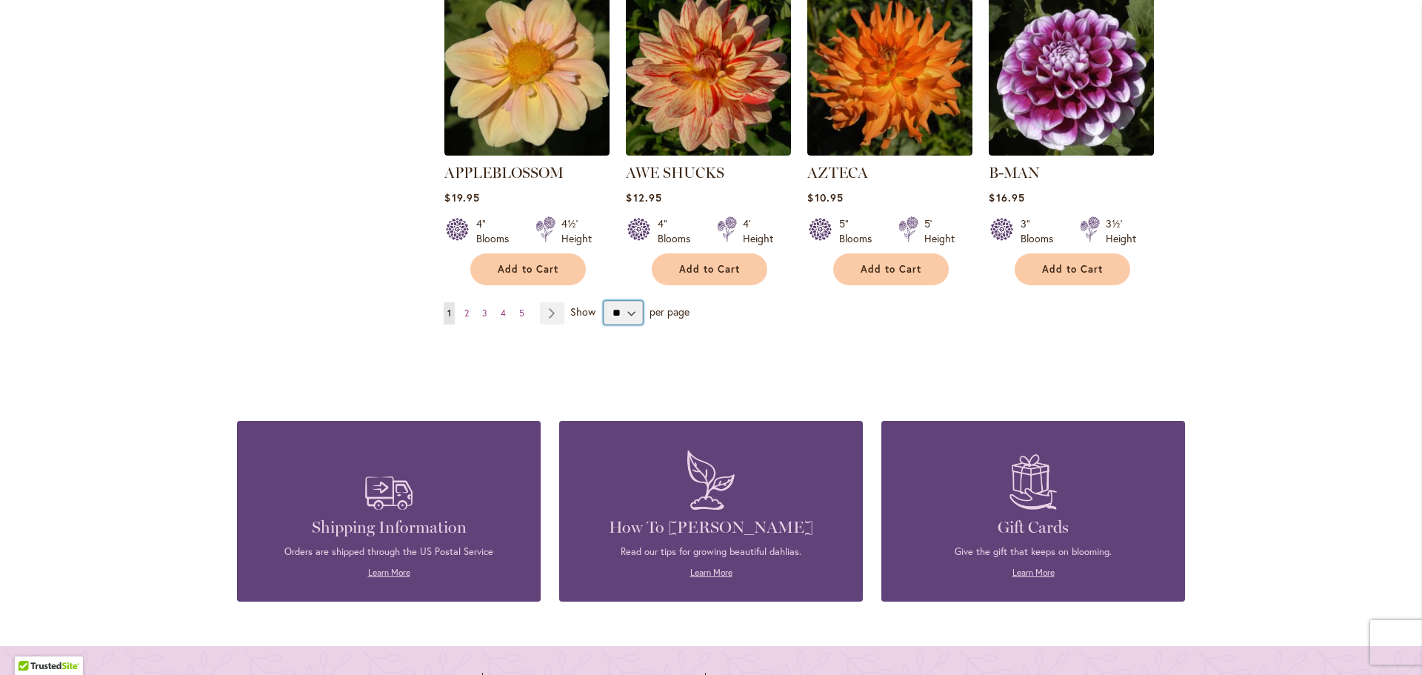
click at [627, 301] on select "** ** ** **" at bounding box center [623, 313] width 39 height 24
select select "**"
click at [604, 301] on select "** ** ** **" at bounding box center [623, 313] width 39 height 24
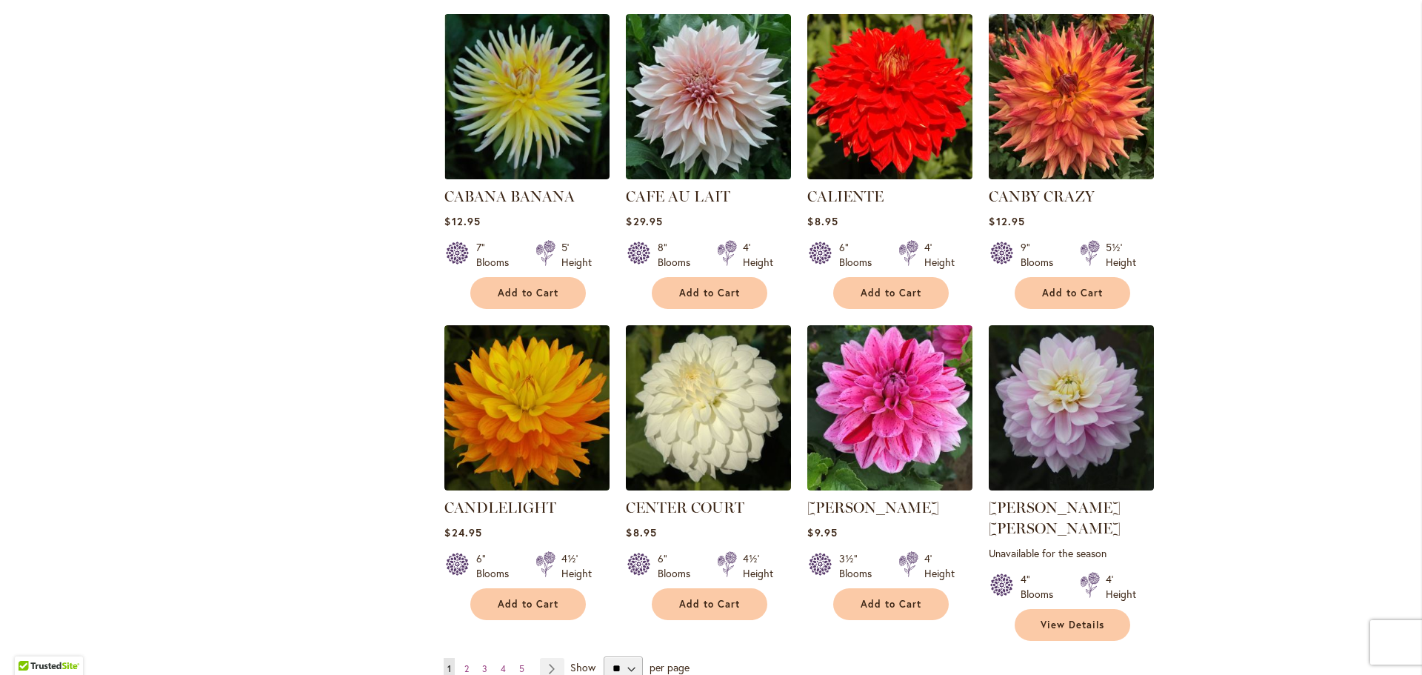
scroll to position [4813, 0]
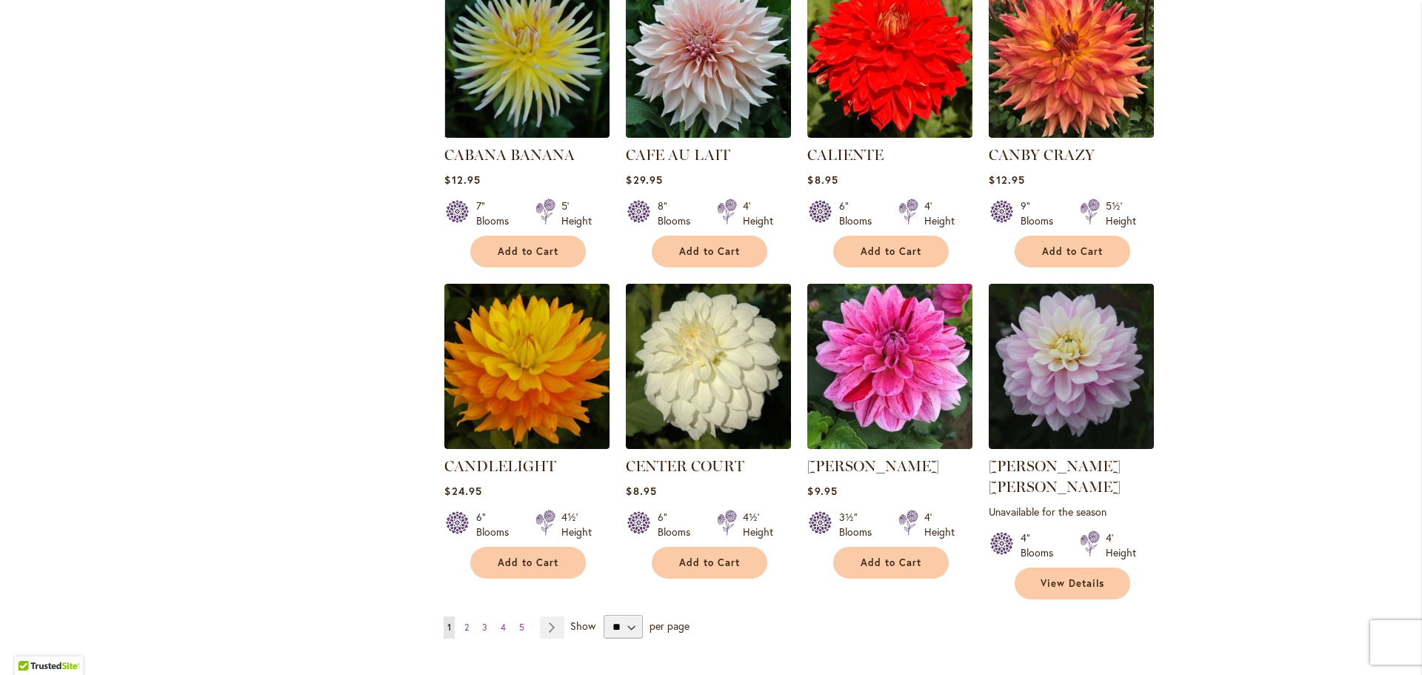
click at [464, 621] on span "2" at bounding box center [466, 626] width 4 height 11
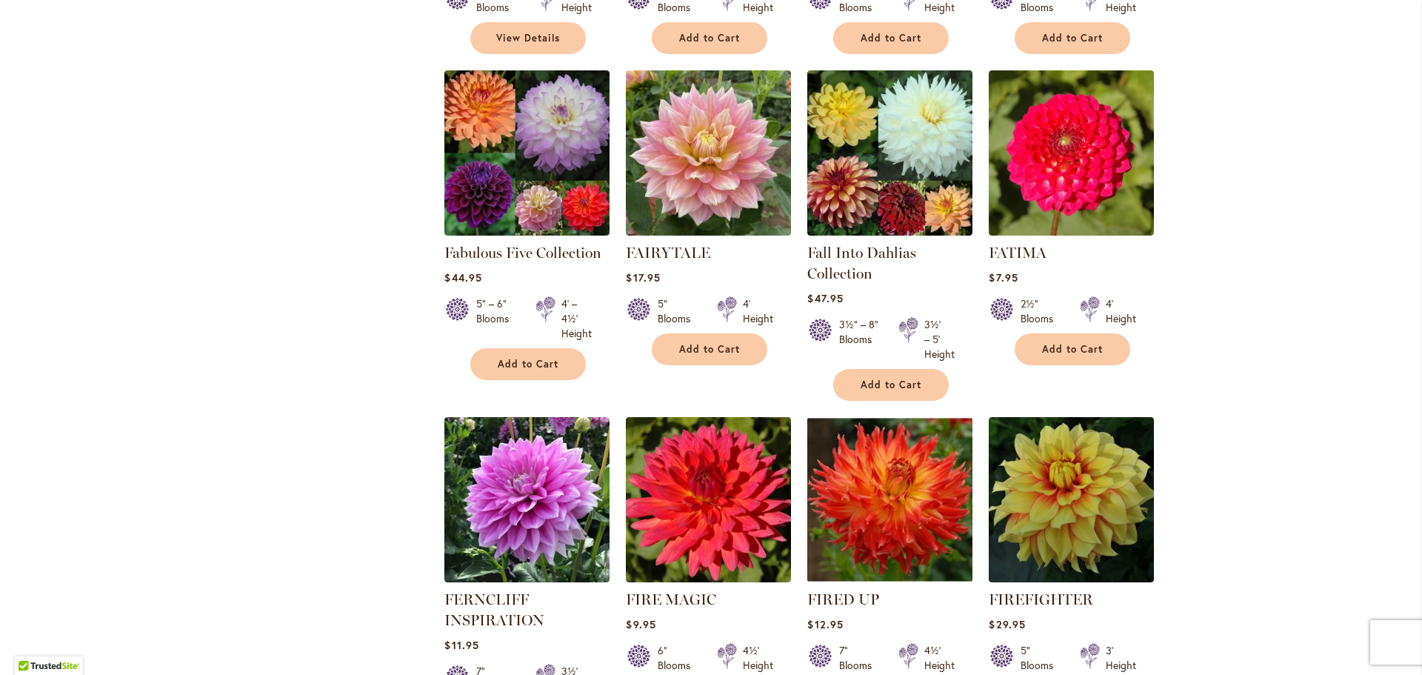
scroll to position [5258, 0]
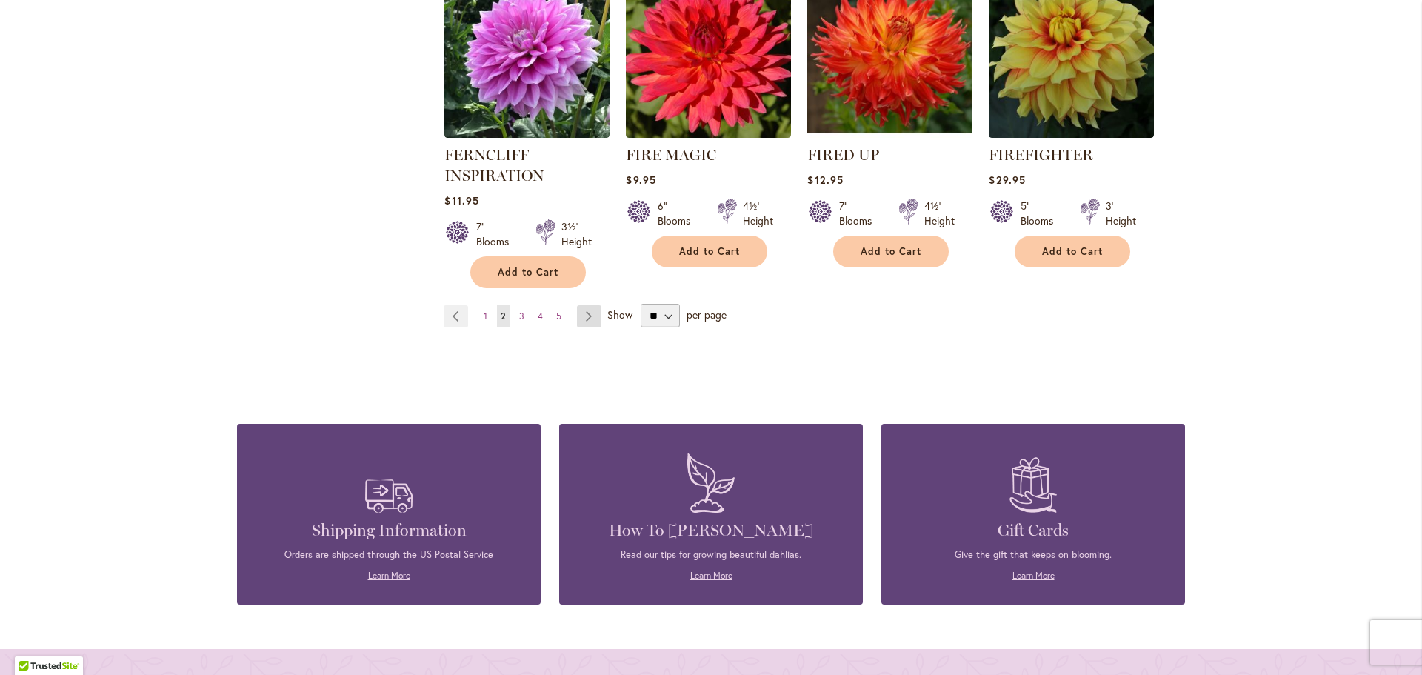
click at [578, 305] on link "Page Next" at bounding box center [589, 316] width 24 height 22
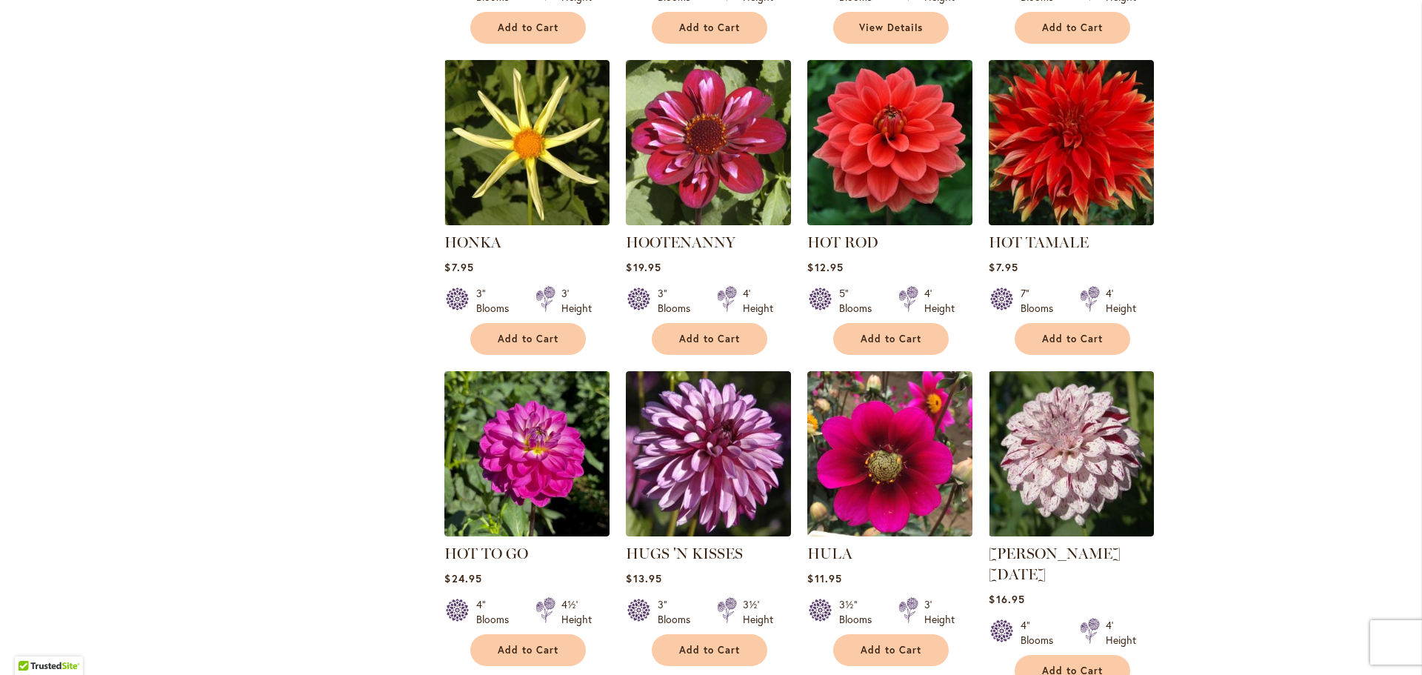
scroll to position [4978, 0]
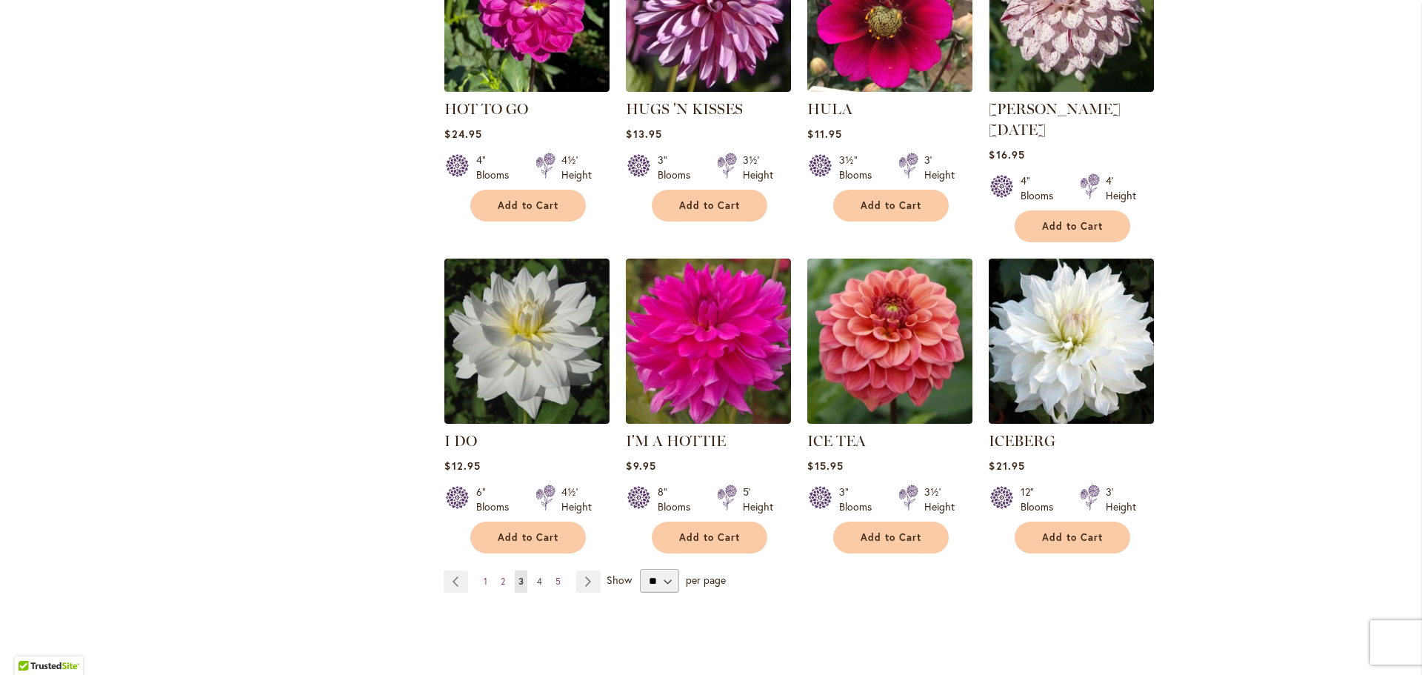
click at [537, 575] on span "4" at bounding box center [539, 580] width 5 height 11
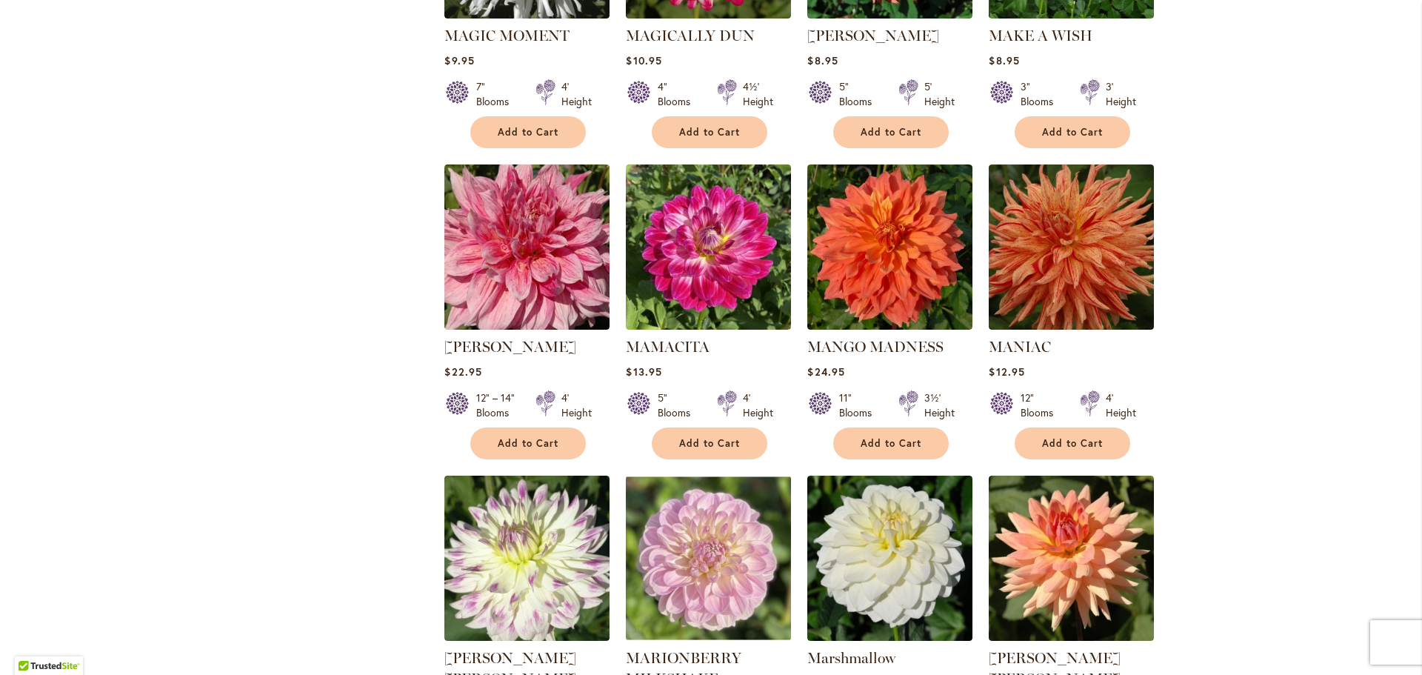
scroll to position [4813, 0]
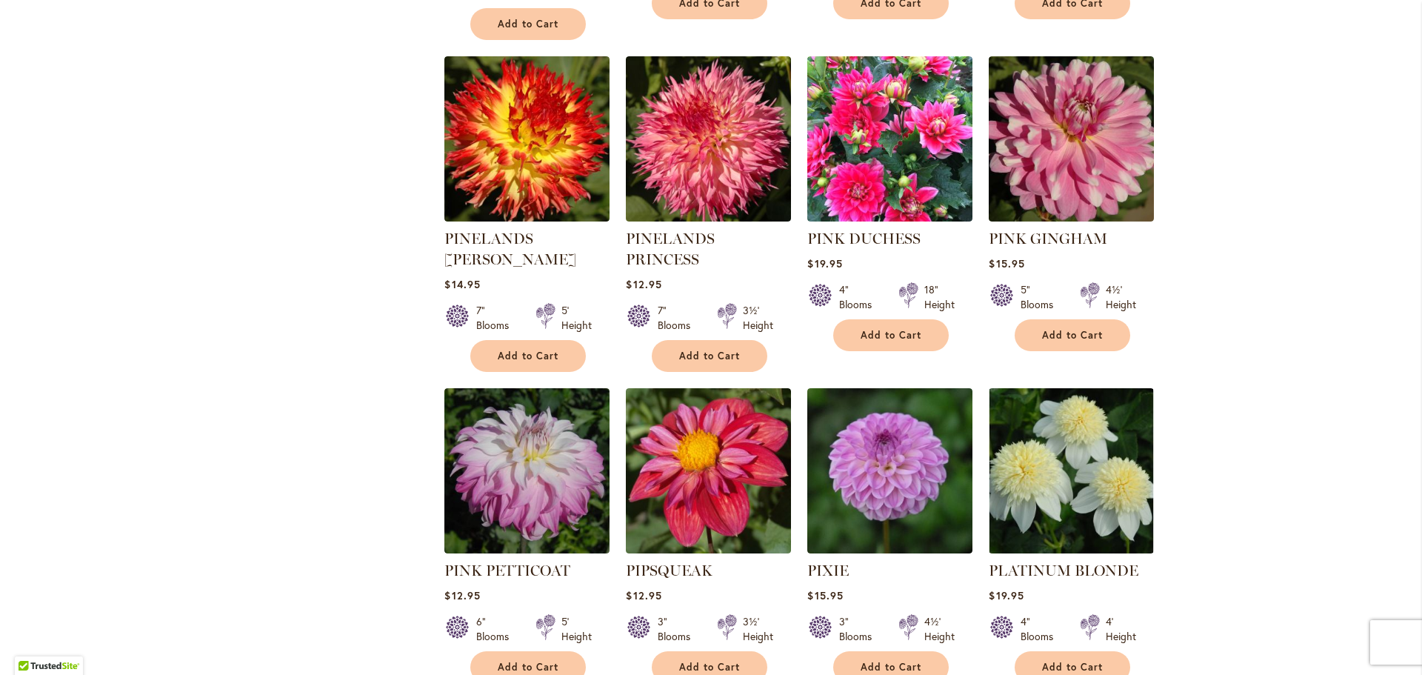
scroll to position [4813, 0]
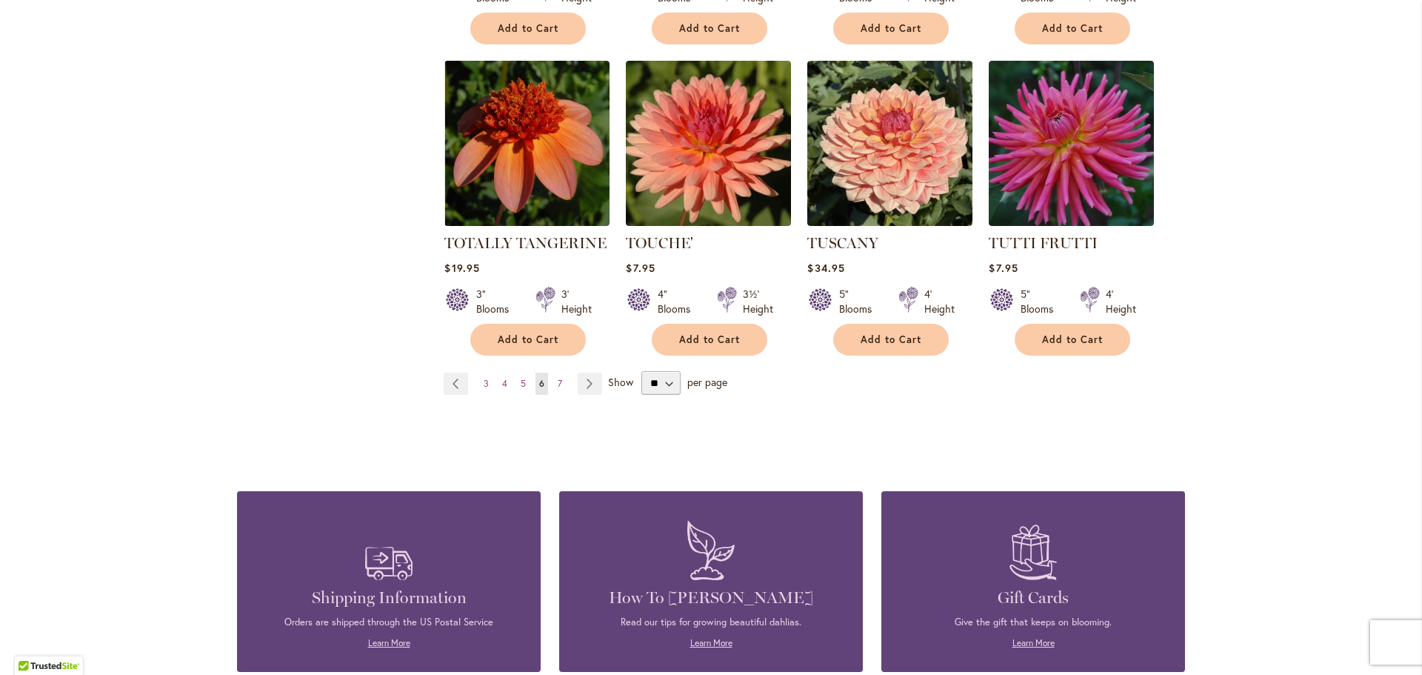
scroll to position [5041, 0]
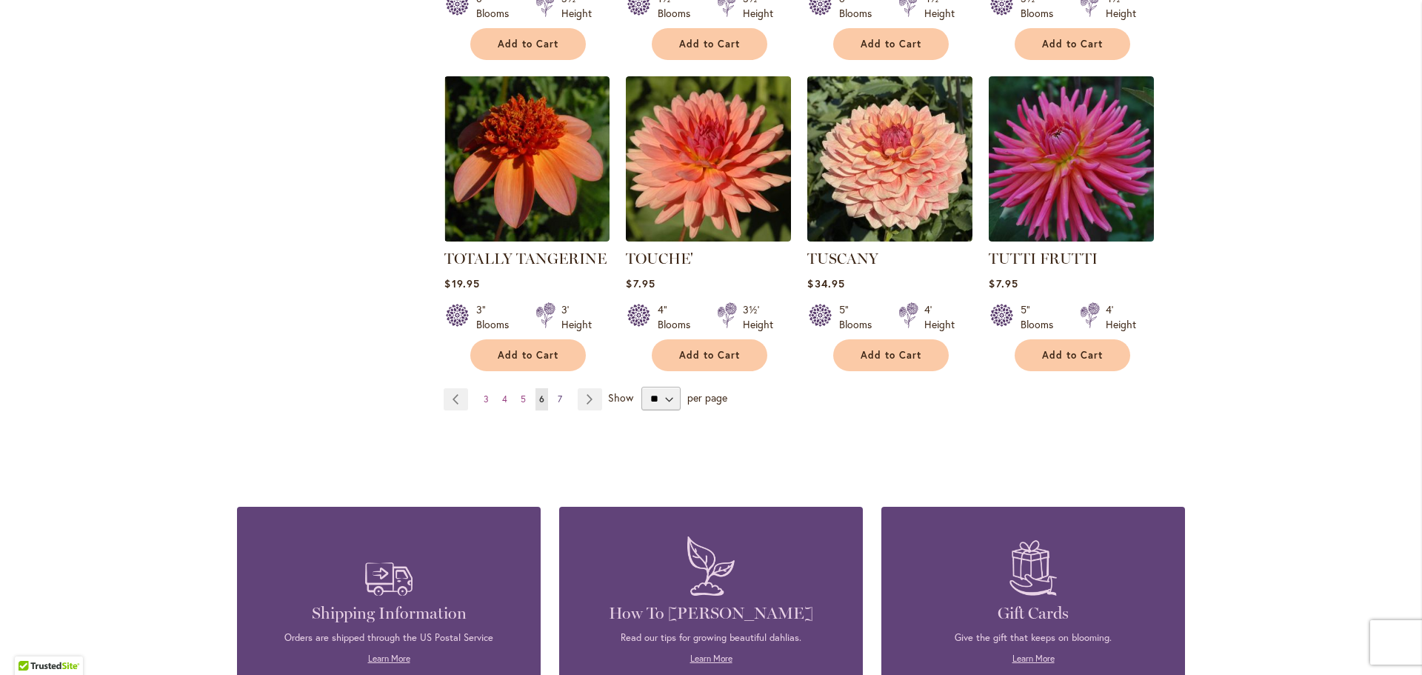
click at [558, 393] on span "7" at bounding box center [560, 398] width 4 height 11
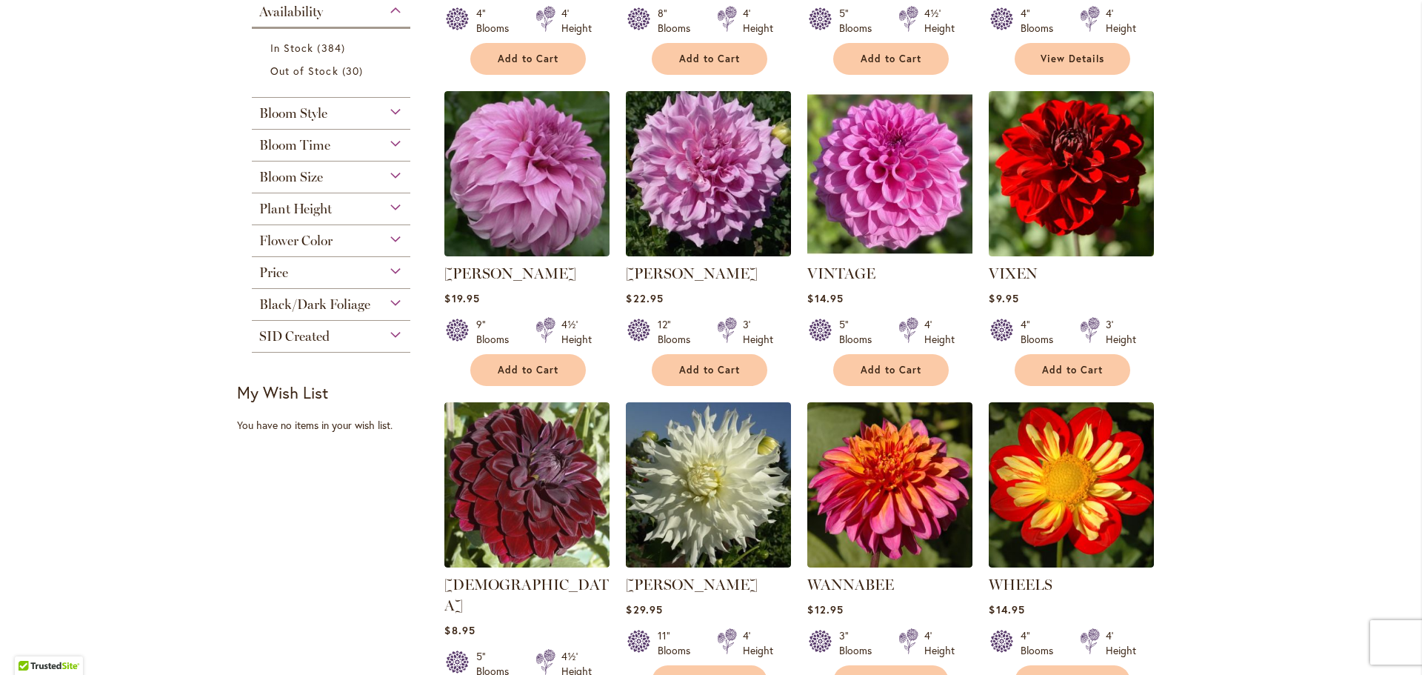
scroll to position [609, 0]
